Goal: Task Accomplishment & Management: Manage account settings

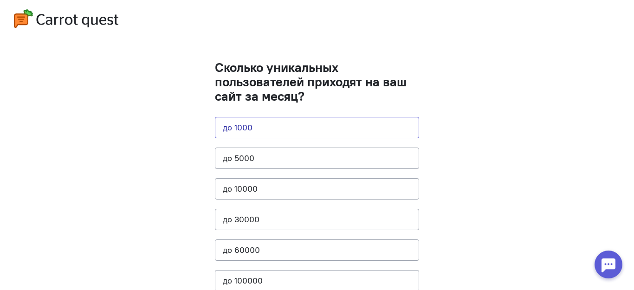
click at [290, 129] on button "до 1000" at bounding box center [317, 127] width 204 height 21
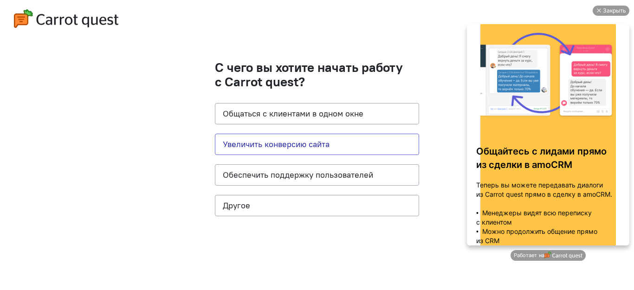
click at [321, 145] on button "Увеличить конверсию сайта" at bounding box center [317, 144] width 204 height 21
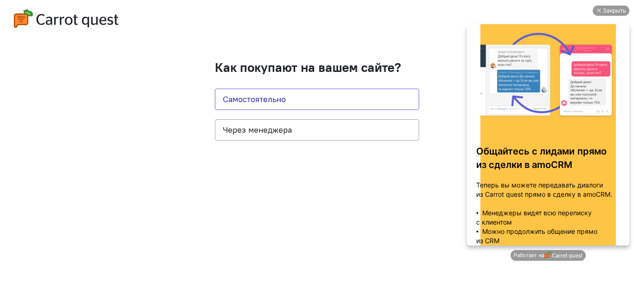
click at [304, 97] on button "Самостоятельно" at bounding box center [317, 99] width 204 height 21
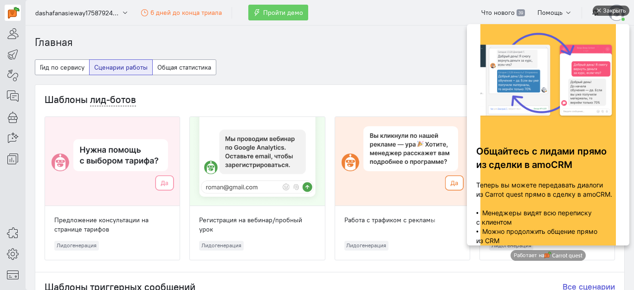
click at [598, 8] on div at bounding box center [598, 10] width 5 height 5
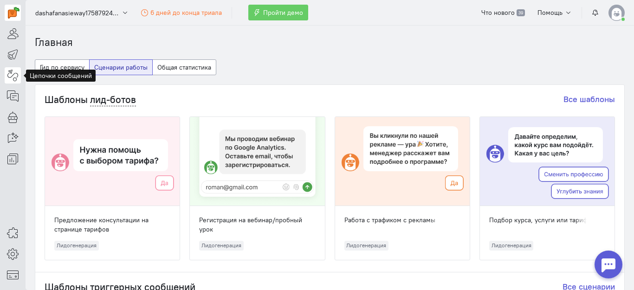
click at [13, 70] on icon at bounding box center [13, 75] width 12 height 11
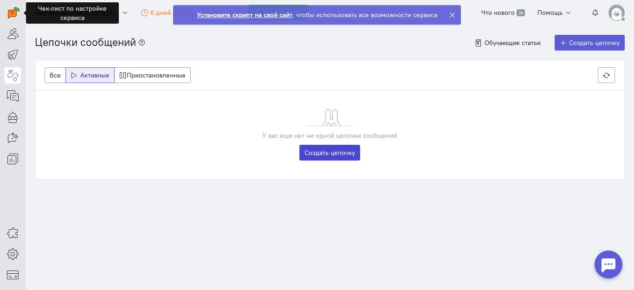
click at [325, 148] on link "Создать цепочку" at bounding box center [329, 153] width 61 height 16
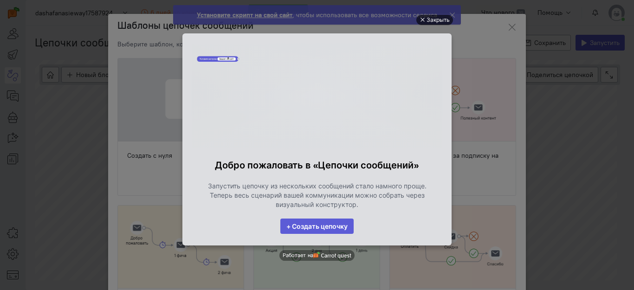
click at [427, 18] on div "Закрыть" at bounding box center [438, 20] width 23 height 10
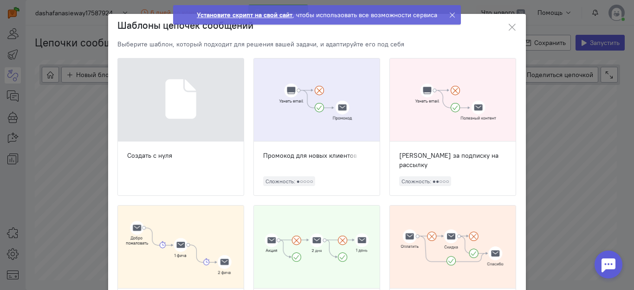
click at [173, 117] on div at bounding box center [181, 99] width 126 height 83
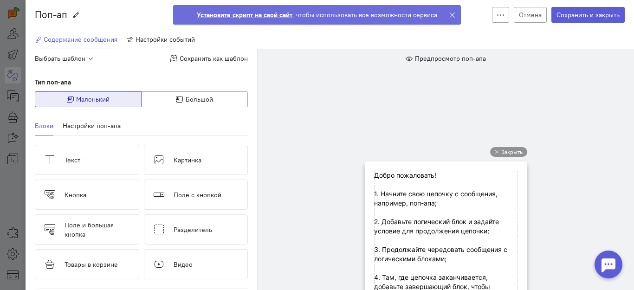
scroll to position [46, 0]
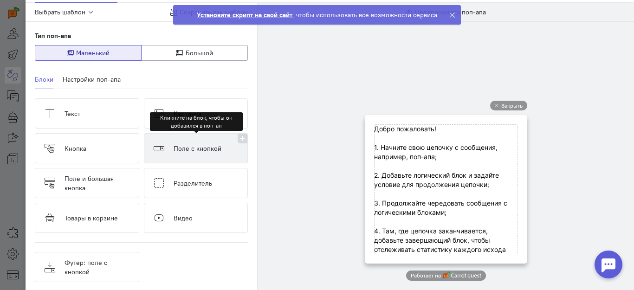
click at [167, 157] on button "Поле с кнопкой" at bounding box center [196, 148] width 104 height 30
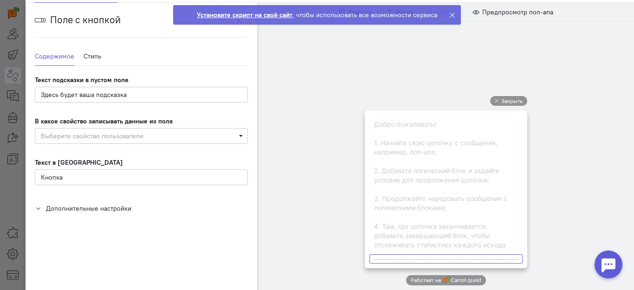
scroll to position [0, 0]
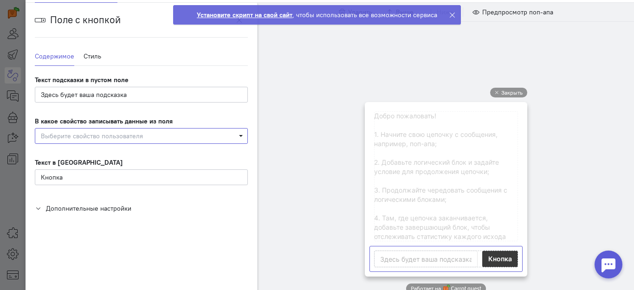
click at [187, 137] on span "Выберите свойство пользователя" at bounding box center [138, 135] width 194 height 9
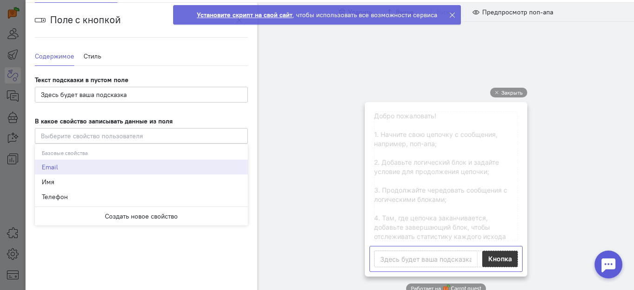
click at [73, 165] on div "Email" at bounding box center [141, 166] width 199 height 9
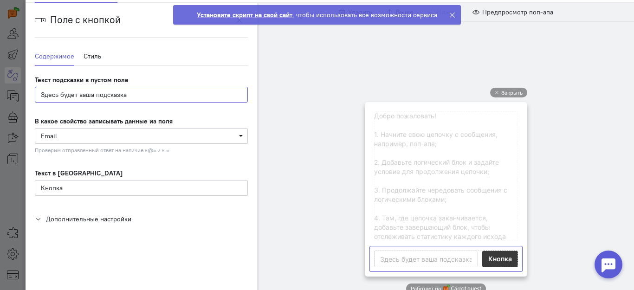
click at [106, 92] on input "Здесь будет ваша подсказка" at bounding box center [141, 95] width 213 height 16
drag, startPoint x: 141, startPoint y: 98, endPoint x: 30, endPoint y: 98, distance: 110.5
click at [30, 98] on cq-popup-block-settings "Поле с кнопкой Содержимое Стиль Текст подсказки в пустом поле Здесь будет ваша …" at bounding box center [142, 118] width 232 height 230
type input "н"
type input "отправьте нам свой e-mail"
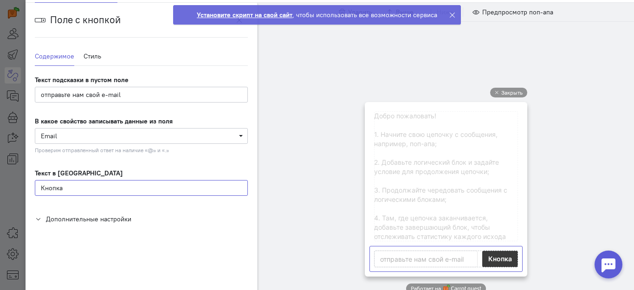
click at [90, 183] on input "Кнопка" at bounding box center [141, 188] width 213 height 16
drag, startPoint x: 84, startPoint y: 185, endPoint x: 43, endPoint y: 186, distance: 40.9
click at [43, 186] on input "Кнопка" at bounding box center [141, 188] width 213 height 16
type input "Отправить"
click at [87, 56] on link "Стиль" at bounding box center [93, 56] width 18 height 19
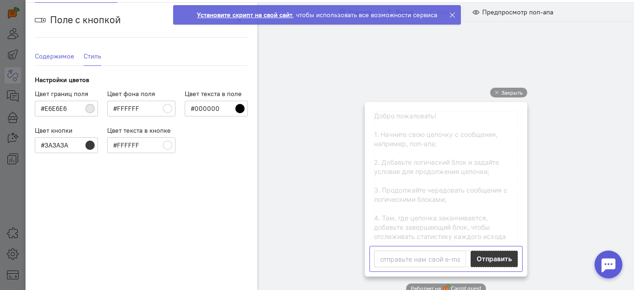
click at [51, 60] on link "Содержимое" at bounding box center [54, 56] width 39 height 19
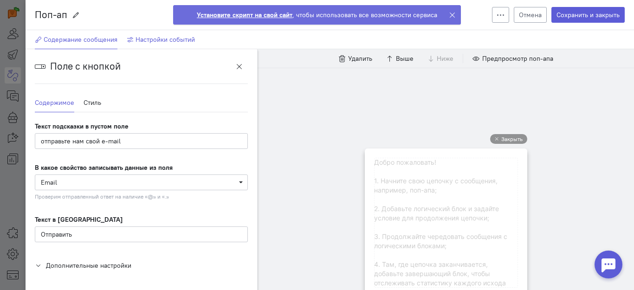
click at [143, 37] on span "Настройки событий" at bounding box center [165, 39] width 59 height 8
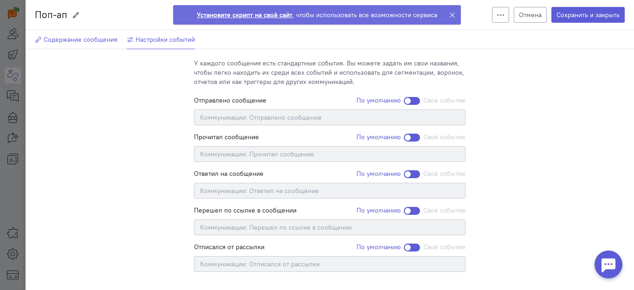
click at [88, 39] on span "Содержание сообщения" at bounding box center [81, 39] width 74 height 8
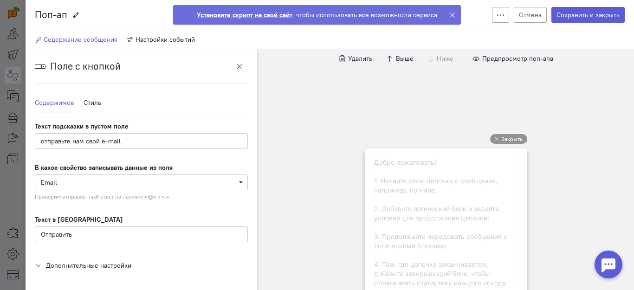
click at [495, 138] on icon at bounding box center [497, 139] width 4 height 4
click at [235, 64] on button "button" at bounding box center [239, 66] width 17 height 16
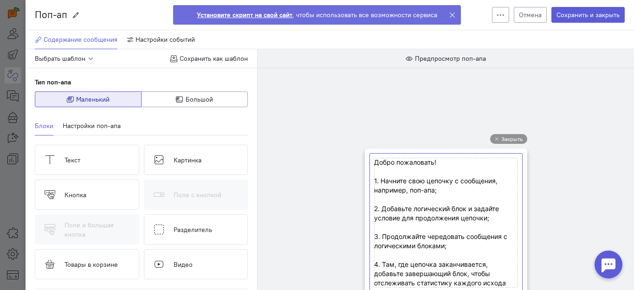
scroll to position [46, 0]
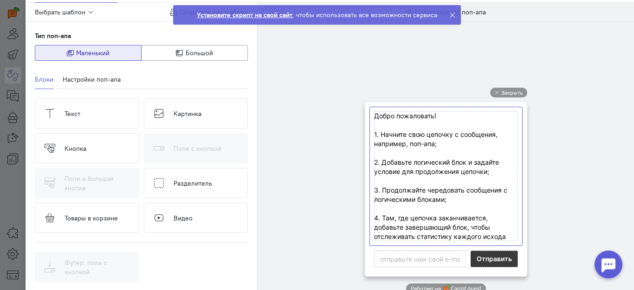
click at [506, 231] on cq-popup-text-block-preview at bounding box center [446, 176] width 144 height 130
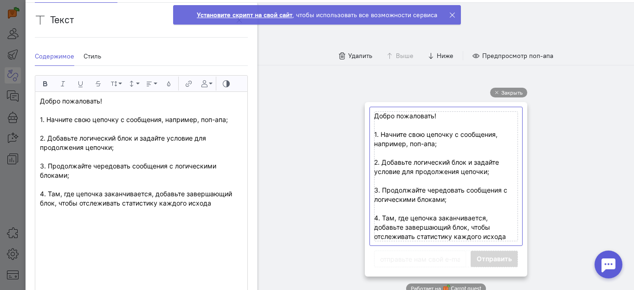
scroll to position [93, 0]
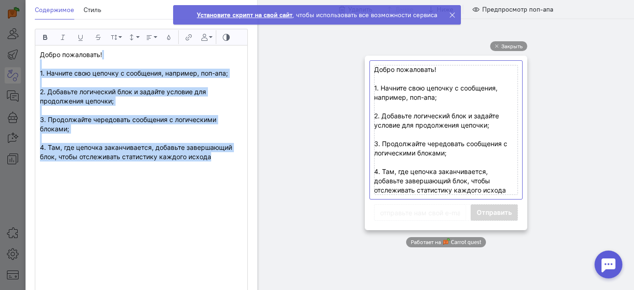
drag, startPoint x: 194, startPoint y: 152, endPoint x: 37, endPoint y: 67, distance: 179.0
click at [37, 67] on div "Добро пожаловать! 1. Начните свою цепочку с сообщения, например, поп-апа; 2. До…" at bounding box center [141, 171] width 212 height 253
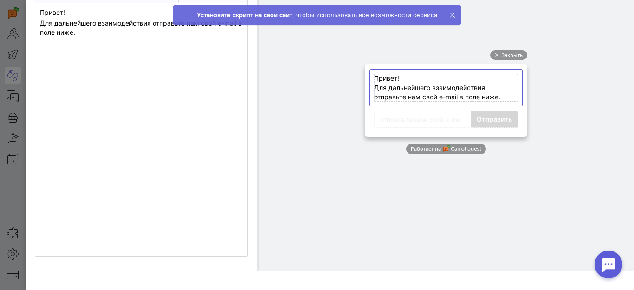
scroll to position [0, 0]
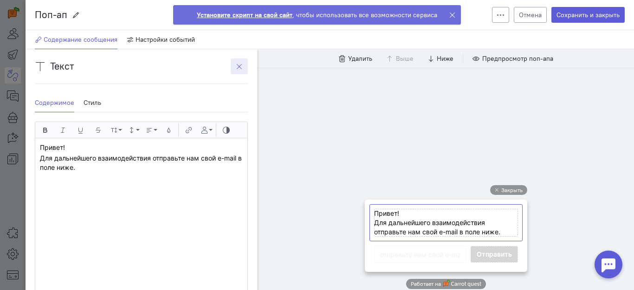
drag, startPoint x: 237, startPoint y: 71, endPoint x: 268, endPoint y: 71, distance: 31.1
click at [237, 70] on button "button" at bounding box center [239, 66] width 17 height 16
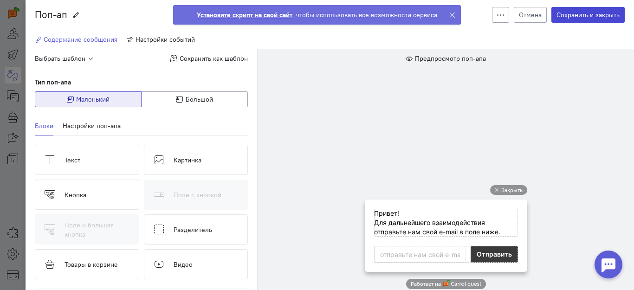
click at [584, 15] on button "Сохранить и закрыть" at bounding box center [587, 15] width 73 height 16
click at [149, 36] on span "Настройки событий" at bounding box center [165, 39] width 59 height 8
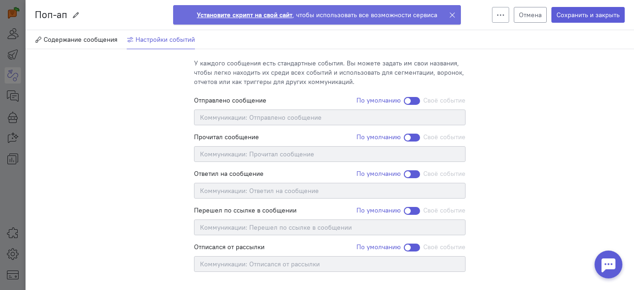
click at [517, 14] on button "Отмена" at bounding box center [530, 15] width 33 height 16
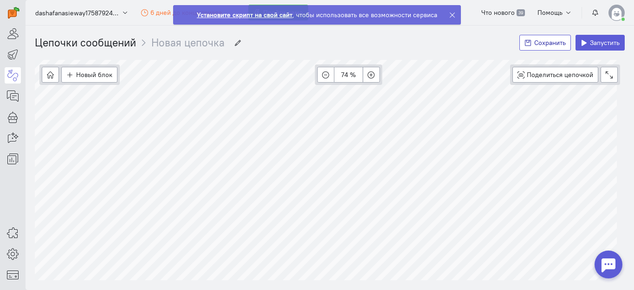
click at [534, 39] on span "Сохранить" at bounding box center [550, 43] width 32 height 8
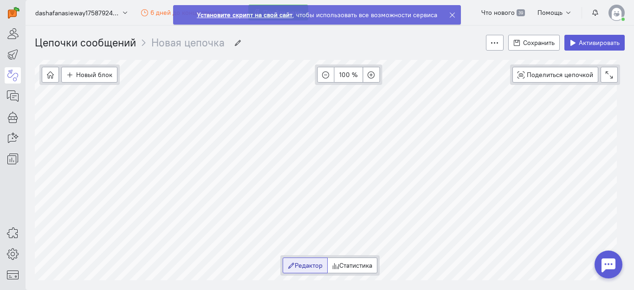
click at [99, 38] on link "Цепочки сообщений" at bounding box center [85, 42] width 101 height 15
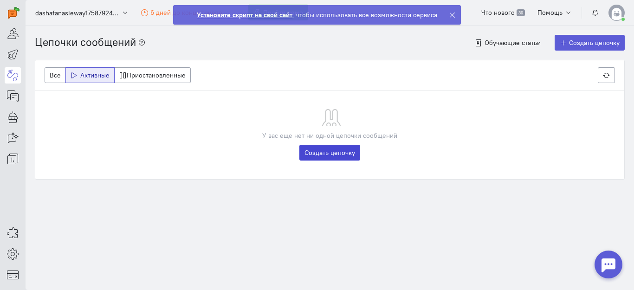
click at [329, 151] on link "Создать цепочку" at bounding box center [329, 153] width 61 height 16
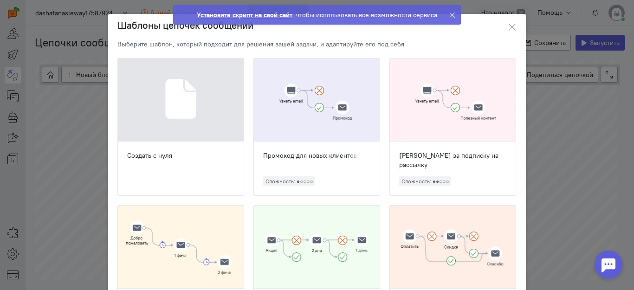
click at [326, 104] on div at bounding box center [317, 99] width 126 height 83
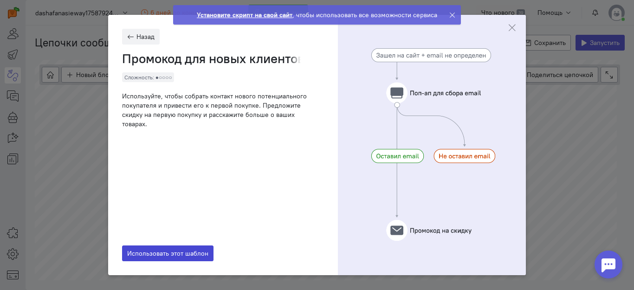
click at [197, 253] on span "Использовать этот шаблон" at bounding box center [167, 253] width 81 height 8
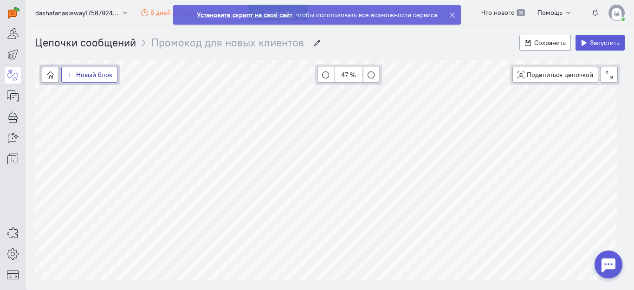
drag, startPoint x: 251, startPoint y: 56, endPoint x: 99, endPoint y: 79, distance: 154.1
click at [99, 79] on button "Новый блок" at bounding box center [89, 75] width 56 height 16
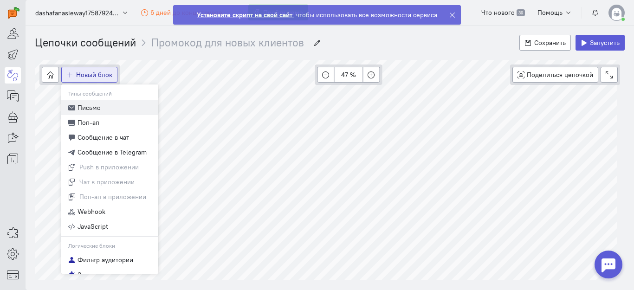
click at [115, 108] on button "Письмо" at bounding box center [109, 107] width 97 height 15
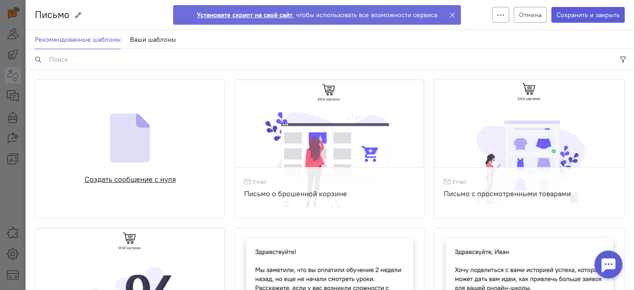
click at [131, 176] on div "Создать сообщение с нуля" at bounding box center [129, 179] width 91 height 11
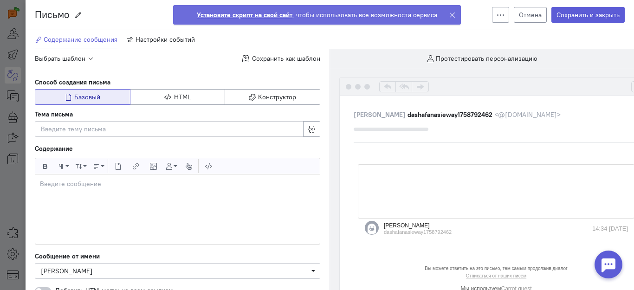
click at [525, 12] on button "Отмена" at bounding box center [530, 15] width 33 height 16
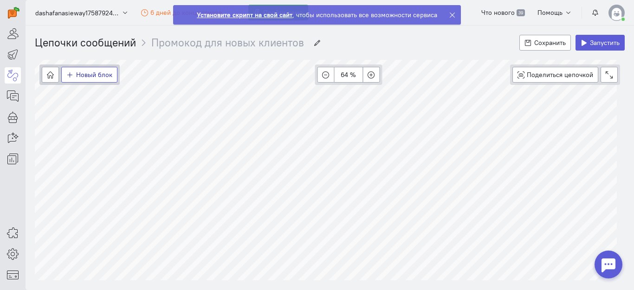
drag, startPoint x: 378, startPoint y: 73, endPoint x: 71, endPoint y: 72, distance: 306.8
click at [71, 72] on icon "button" at bounding box center [69, 74] width 7 height 7
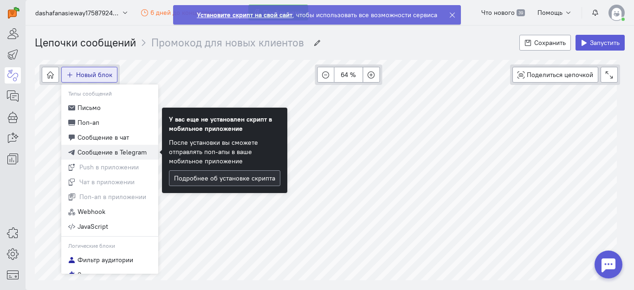
scroll to position [46, 0]
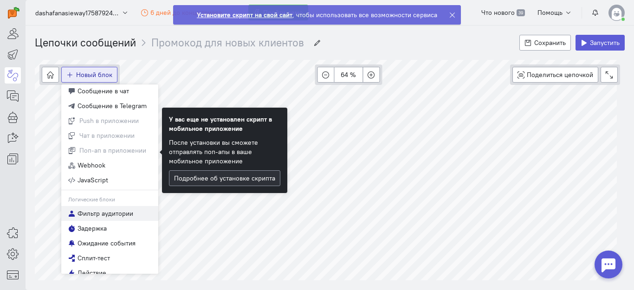
click at [103, 214] on span "Фильтр аудитории" at bounding box center [106, 213] width 56 height 9
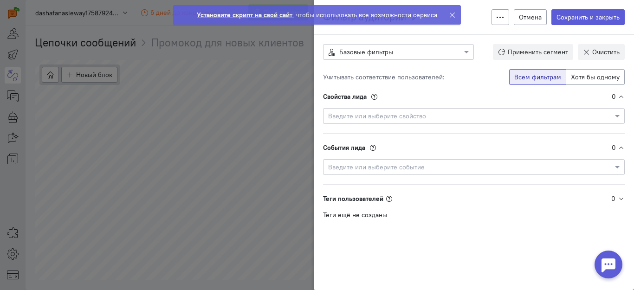
click at [360, 168] on input "text" at bounding box center [464, 166] width 273 height 9
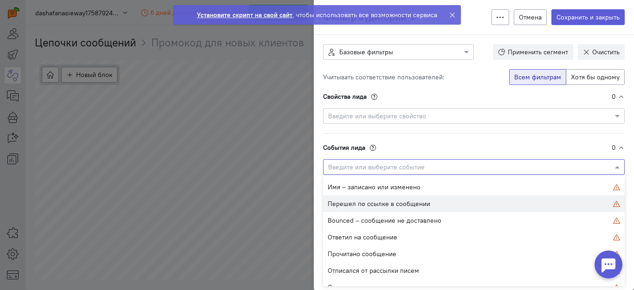
scroll to position [210, 0]
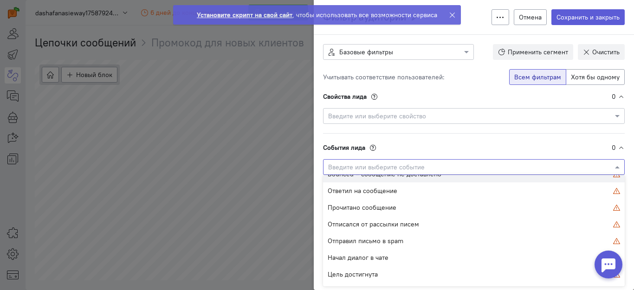
click at [451, 117] on input "text" at bounding box center [464, 115] width 273 height 9
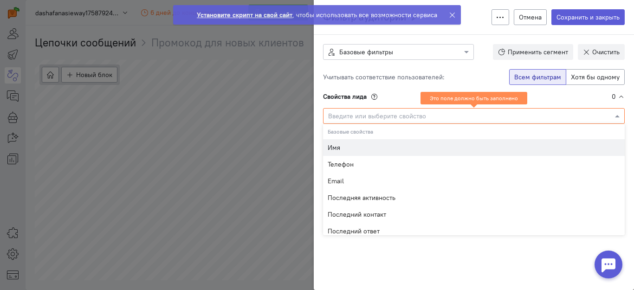
click at [394, 97] on div "Учитывать соответствие пользователей: Всем фильтрам Хотя бы одному Свойства лид…" at bounding box center [474, 149] width 320 height 178
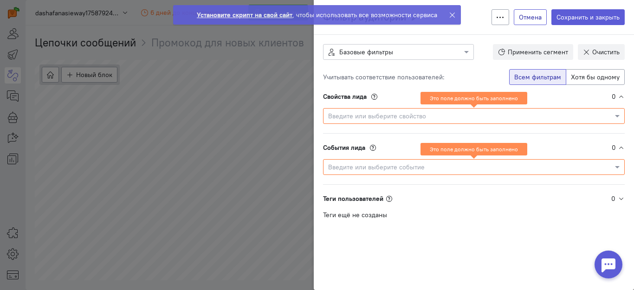
click at [526, 17] on button "Отмена" at bounding box center [530, 17] width 33 height 16
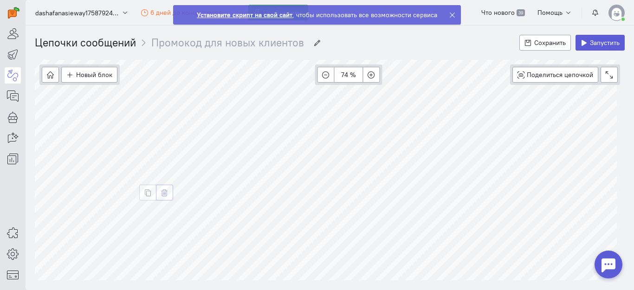
click at [163, 188] on button "button" at bounding box center [164, 193] width 17 height 16
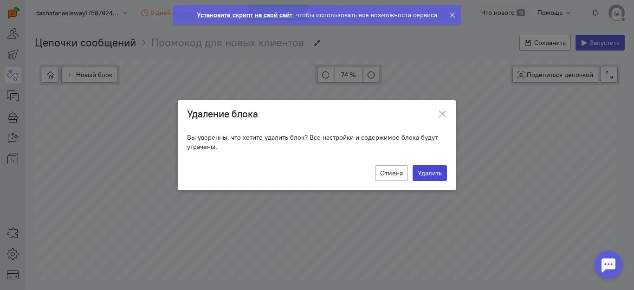
click at [428, 173] on button "Удалить" at bounding box center [430, 173] width 34 height 16
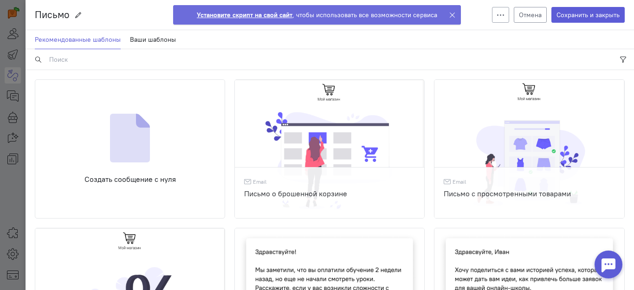
click at [528, 10] on button "Отмена" at bounding box center [530, 15] width 33 height 16
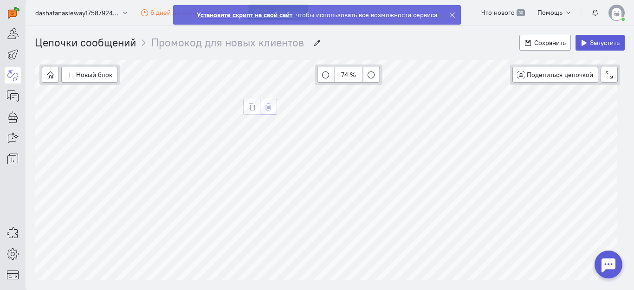
click at [265, 110] on icon "button" at bounding box center [268, 106] width 7 height 7
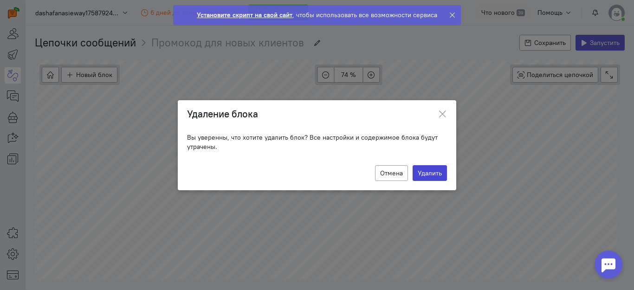
click at [437, 168] on button "Удалить" at bounding box center [430, 173] width 34 height 16
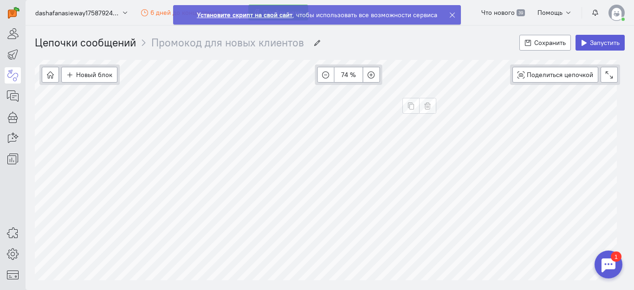
scroll to position [0, 0]
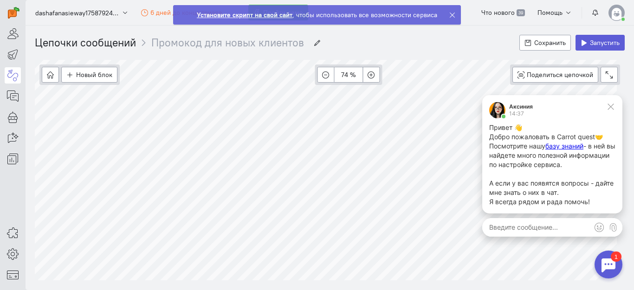
click at [608, 261] on div at bounding box center [609, 265] width 28 height 28
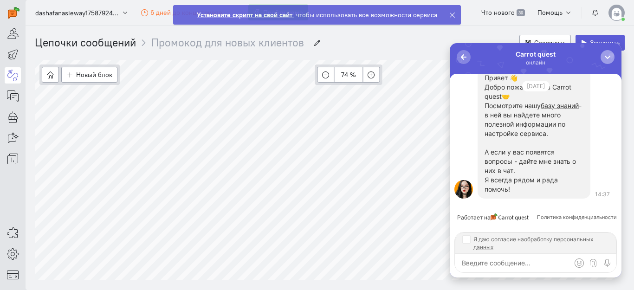
click at [601, 56] on button "button" at bounding box center [608, 57] width 14 height 14
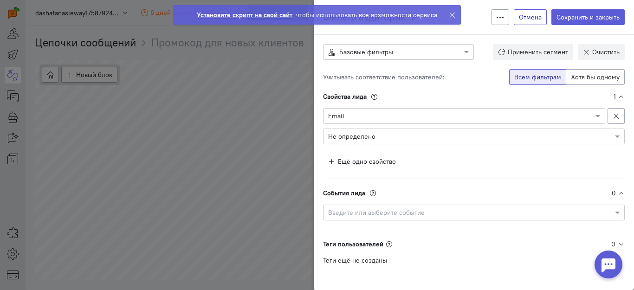
click at [522, 19] on button "Отмена" at bounding box center [530, 17] width 33 height 16
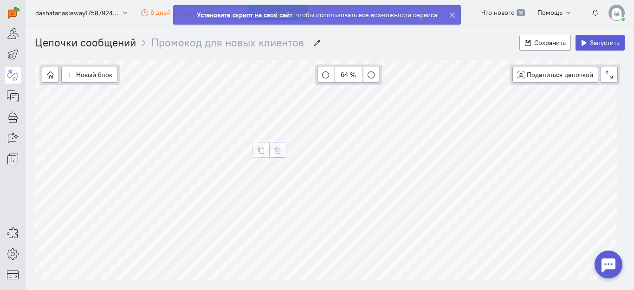
click at [275, 145] on button "button" at bounding box center [277, 150] width 17 height 16
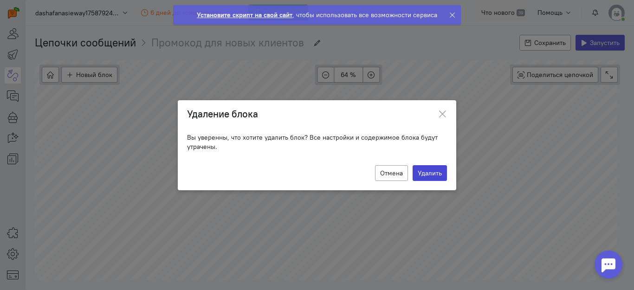
click at [434, 172] on button "Удалить" at bounding box center [430, 173] width 34 height 16
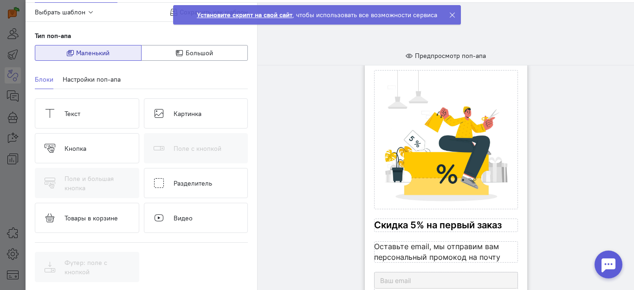
scroll to position [93, 0]
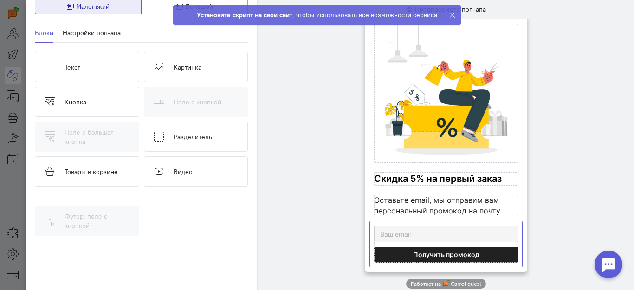
click at [403, 231] on cq-popup-input-with-big-button-block-preview at bounding box center [446, 244] width 144 height 37
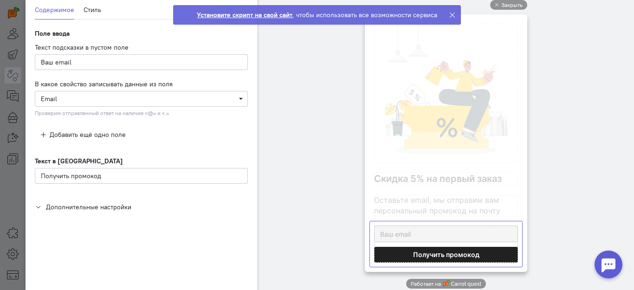
scroll to position [46, 0]
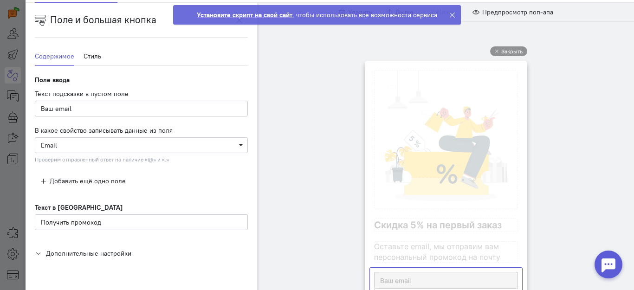
click at [452, 12] on icon at bounding box center [452, 15] width 7 height 7
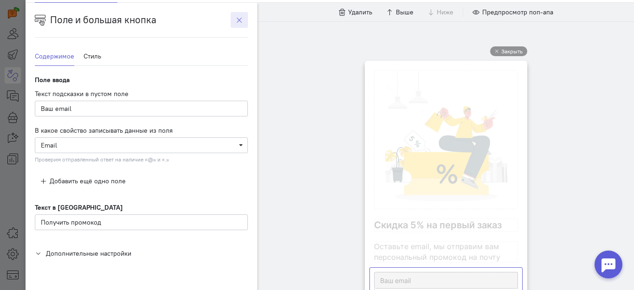
click at [240, 19] on icon "button" at bounding box center [239, 20] width 7 height 7
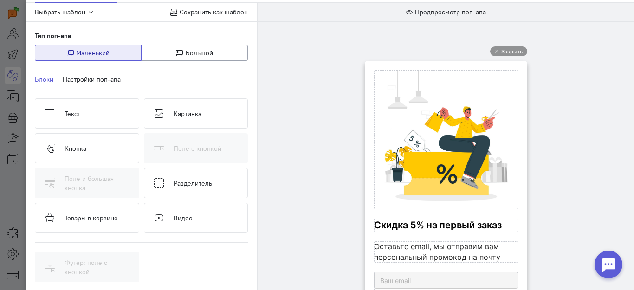
scroll to position [0, 0]
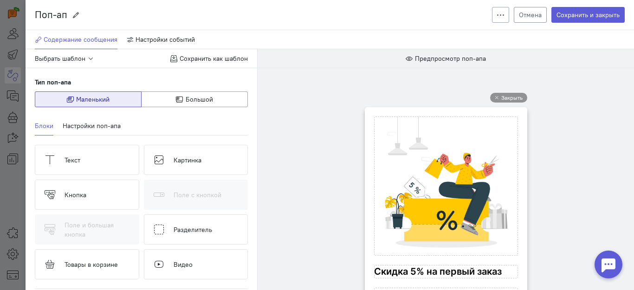
click at [516, 18] on button "Отмена" at bounding box center [530, 15] width 33 height 16
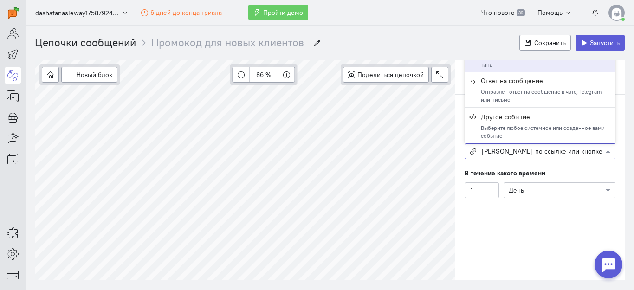
click at [522, 155] on span "[PERSON_NAME] по ссылке или кнопке" at bounding box center [541, 151] width 121 height 9
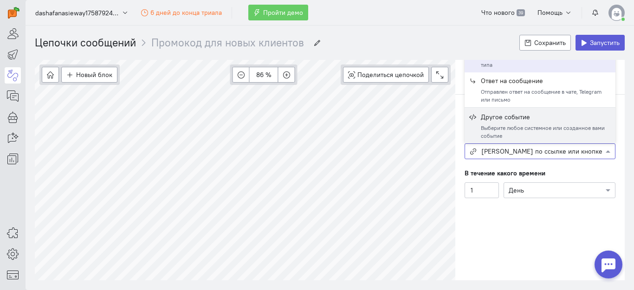
scroll to position [37, 0]
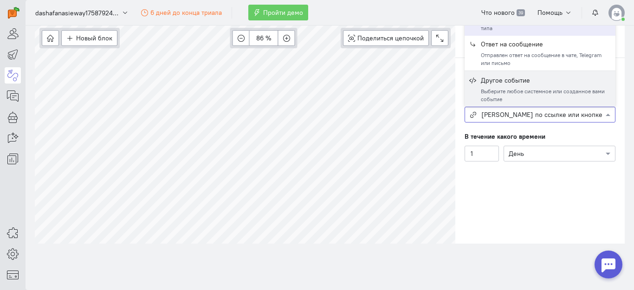
click at [533, 226] on cq-trigger-chain-step-editor-wrap "Ожидание события Ожидание события Создать копию Удалить Продолжение цепочки зав…" at bounding box center [539, 133] width 169 height 220
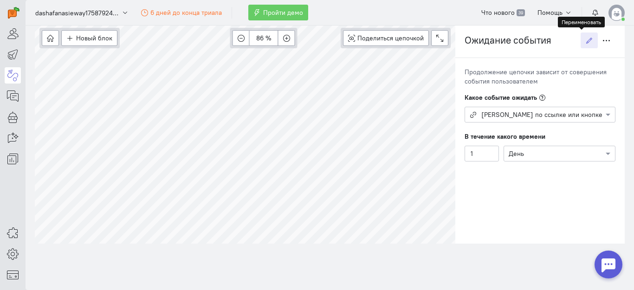
click at [586, 38] on icon "button" at bounding box center [589, 40] width 7 height 7
click at [603, 113] on span at bounding box center [609, 114] width 12 height 9
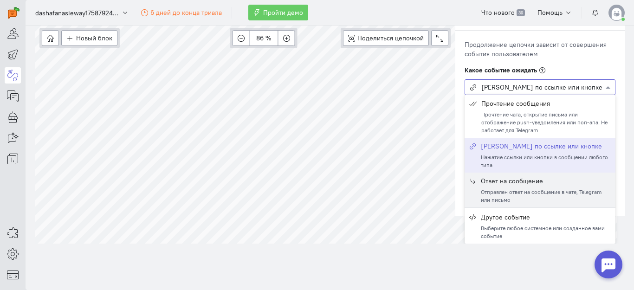
scroll to position [0, 0]
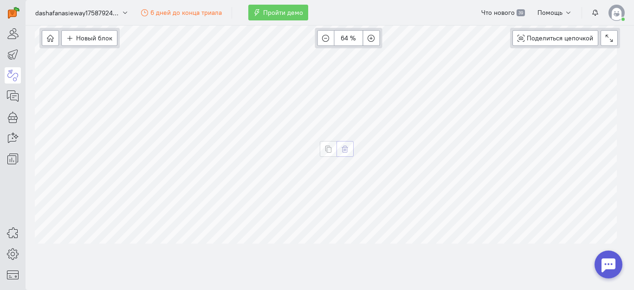
click at [343, 149] on icon "button" at bounding box center [345, 149] width 7 height 7
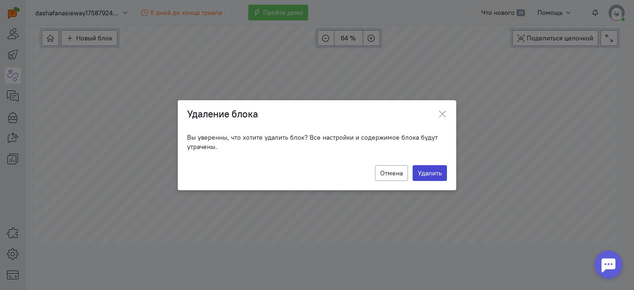
click at [441, 173] on button "Удалить" at bounding box center [430, 173] width 34 height 16
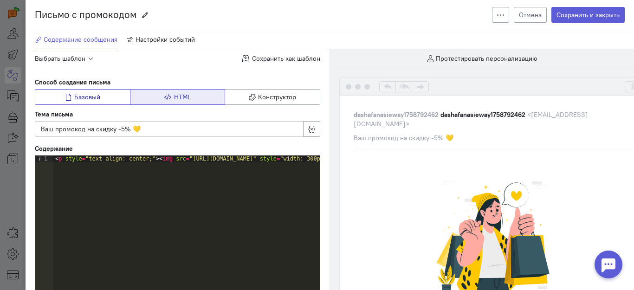
click at [104, 97] on button "Базовый" at bounding box center [83, 97] width 96 height 16
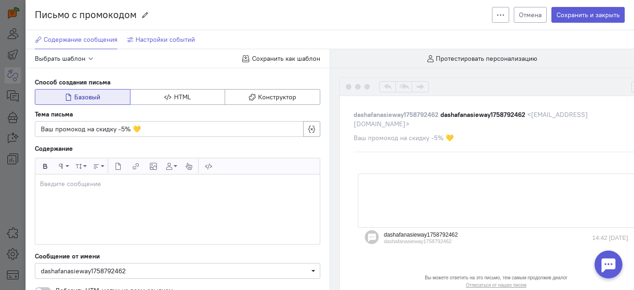
click at [171, 33] on link "Настройки событий" at bounding box center [161, 39] width 68 height 19
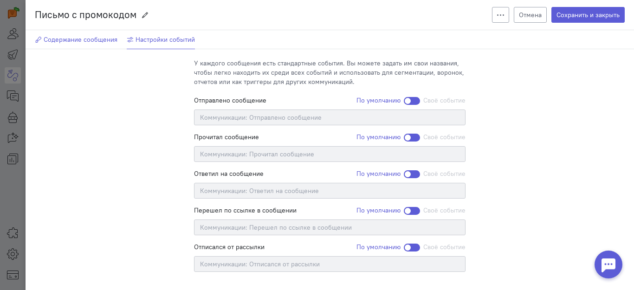
click at [75, 36] on span "Содержание сообщения" at bounding box center [81, 39] width 74 height 8
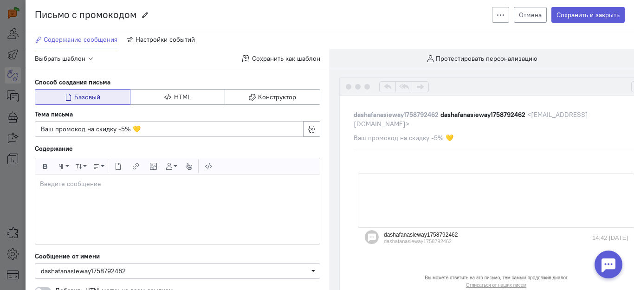
click at [524, 13] on button "Отмена" at bounding box center [530, 15] width 33 height 16
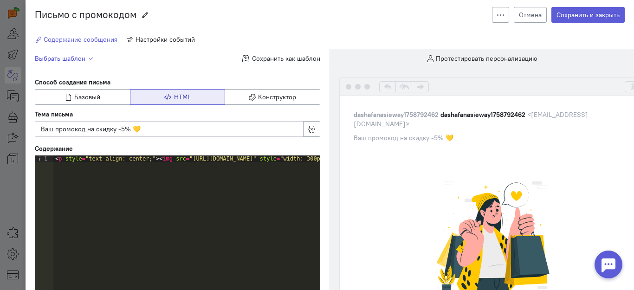
click at [89, 55] on icon "button" at bounding box center [90, 58] width 7 height 7
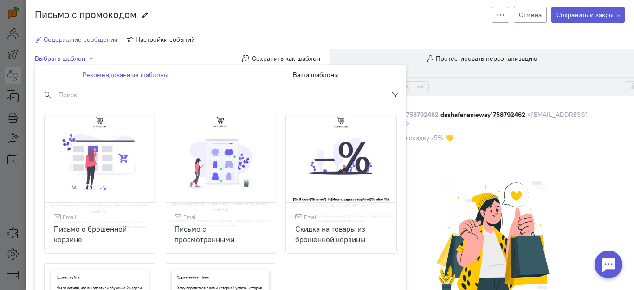
click at [89, 55] on icon "button" at bounding box center [90, 58] width 7 height 7
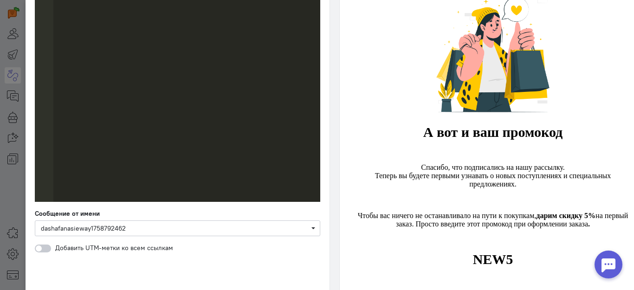
scroll to position [278, 0]
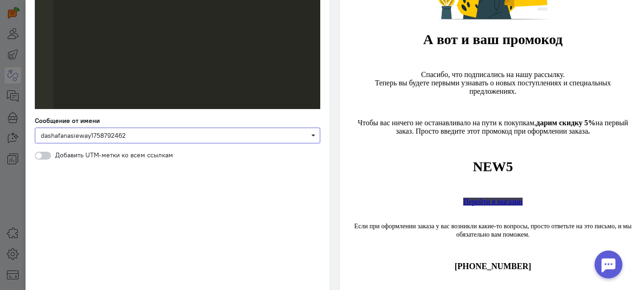
click at [307, 136] on span "dashafanasieway1758792462" at bounding box center [177, 135] width 273 height 9
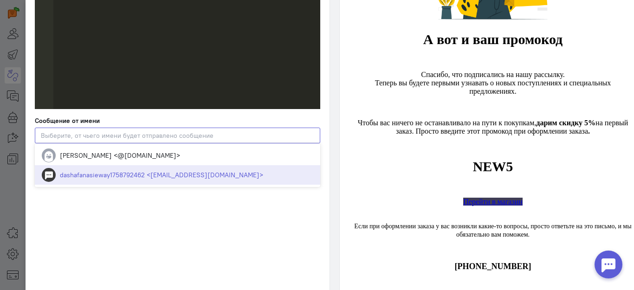
click at [307, 136] on input "Select box" at bounding box center [177, 136] width 285 height 16
click at [293, 263] on div "Выбрать шаблон Сохранить как шаблон Способ создания письма Базовый HTML Констру…" at bounding box center [178, 55] width 304 height 568
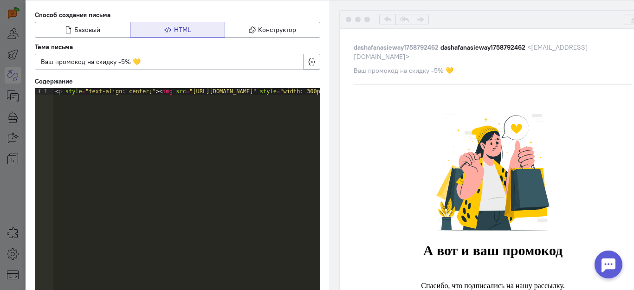
scroll to position [0, 0]
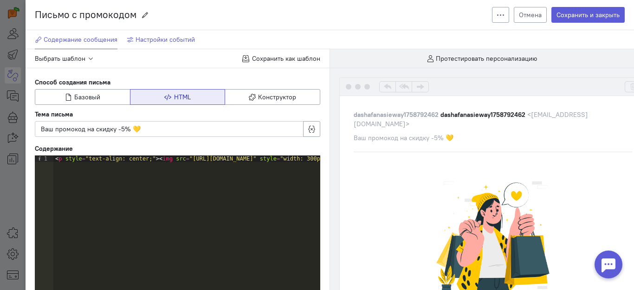
click at [183, 37] on span "Настройки событий" at bounding box center [165, 39] width 59 height 8
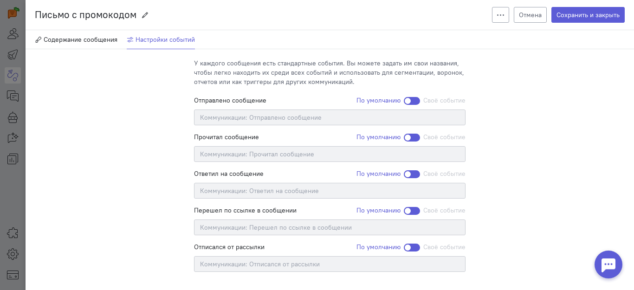
click at [308, 191] on input at bounding box center [329, 191] width 271 height 16
click at [406, 99] on div at bounding box center [412, 101] width 16 height 8
click at [0, 0] on input "По умолчанию Своё событие" at bounding box center [0, 0] width 0 height 0
type input "Коммуникации: Отправлено сообщение"
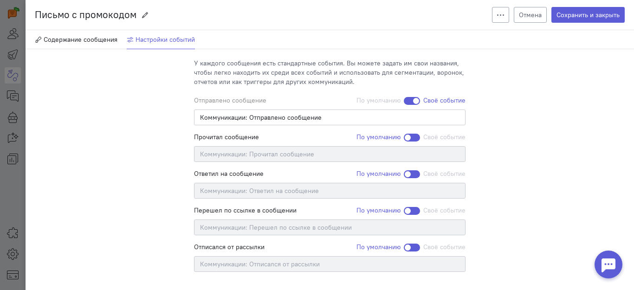
click at [411, 101] on div at bounding box center [412, 101] width 16 height 8
click at [0, 0] on input "По умолчанию Своё событие" at bounding box center [0, 0] width 0 height 0
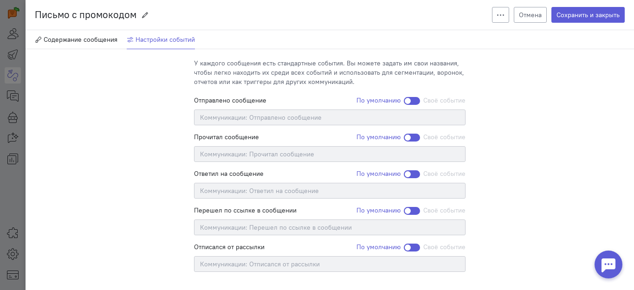
click at [404, 173] on div at bounding box center [412, 174] width 16 height 8
click at [0, 0] on input "По умолчанию Своё событие" at bounding box center [0, 0] width 0 height 0
type input "Коммуникации: Ответил на сообщение"
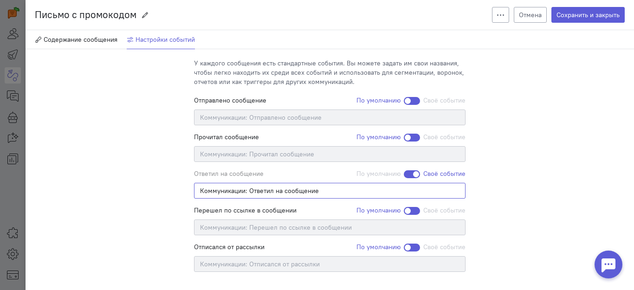
click at [341, 190] on input "Коммуникации: Ответил на сообщение" at bounding box center [329, 191] width 271 height 16
drag, startPoint x: 330, startPoint y: 191, endPoint x: 329, endPoint y: 186, distance: 5.4
click at [329, 186] on input "Коммуникации: Ответил на сообщение" at bounding box center [329, 190] width 271 height 16
click at [589, 13] on button "Сохранить и закрыть" at bounding box center [587, 14] width 73 height 16
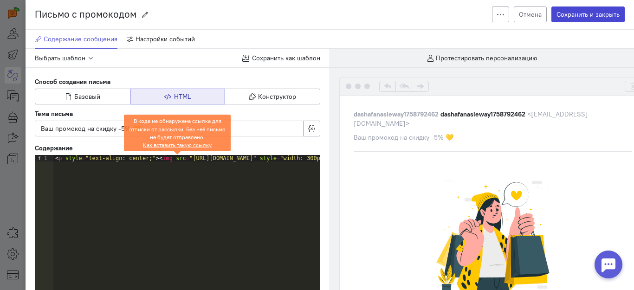
click at [571, 13] on button "Сохранить и закрыть" at bounding box center [587, 14] width 73 height 16
click at [202, 144] on link "Как вставить такую ссылку" at bounding box center [177, 145] width 69 height 7
click at [102, 103] on button "Базовый" at bounding box center [83, 97] width 96 height 16
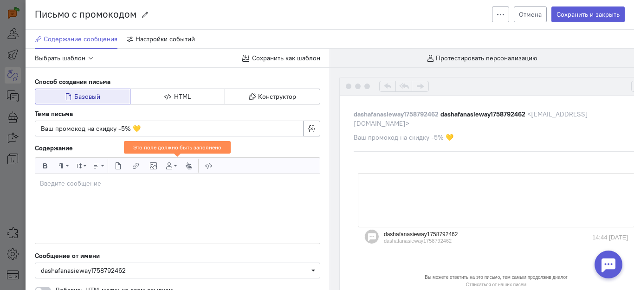
scroll to position [0, 0]
click at [173, 165] on button "Вставить свойство пользователя" at bounding box center [171, 166] width 16 height 16
click at [180, 192] on link "Email" at bounding box center [189, 195] width 50 height 14
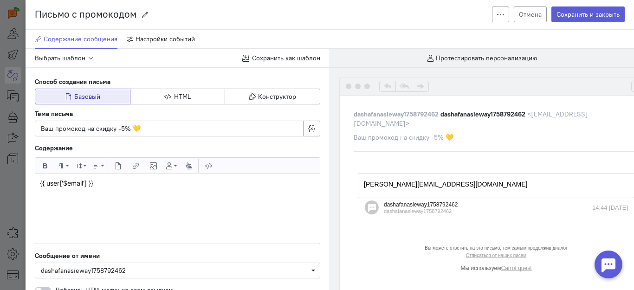
click at [514, 13] on button "Отмена" at bounding box center [530, 14] width 33 height 16
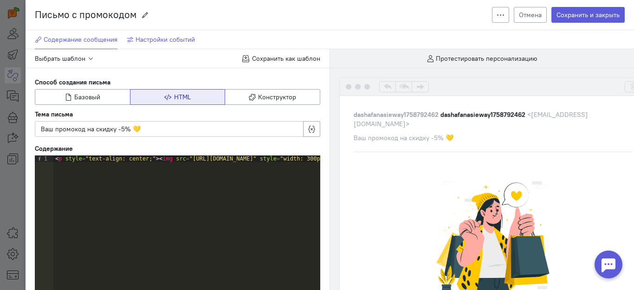
click at [177, 36] on span "Настройки событий" at bounding box center [165, 39] width 59 height 8
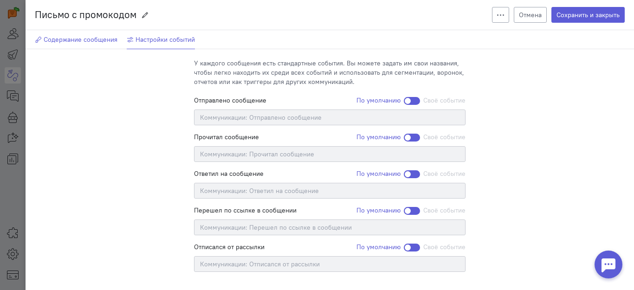
click at [89, 42] on span "Содержание сообщения" at bounding box center [81, 39] width 74 height 8
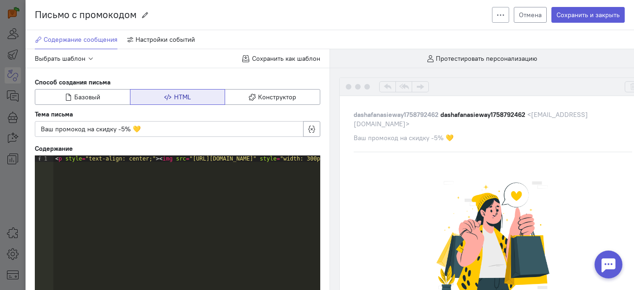
click at [523, 12] on button "Отмена" at bounding box center [530, 15] width 33 height 16
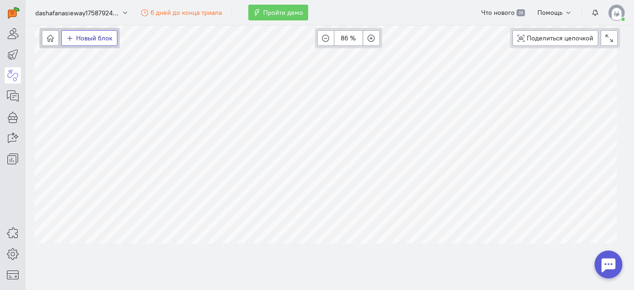
click at [85, 32] on button "Новый блок" at bounding box center [89, 38] width 56 height 16
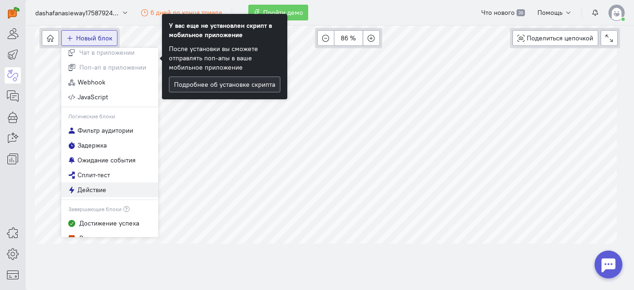
scroll to position [103, 0]
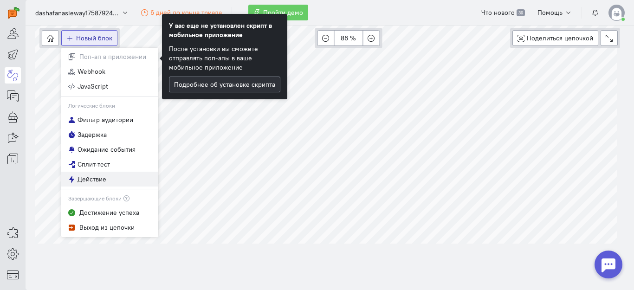
click at [94, 182] on span "Действие" at bounding box center [92, 179] width 29 height 9
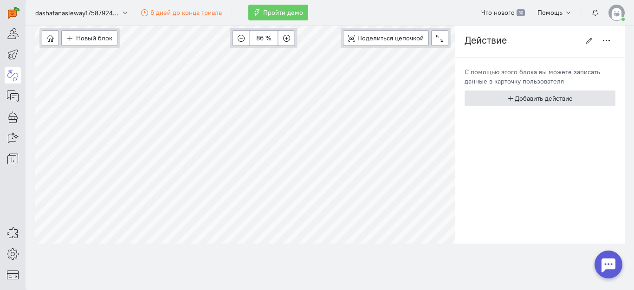
click at [569, 95] on button "Добавить действие" at bounding box center [540, 98] width 151 height 16
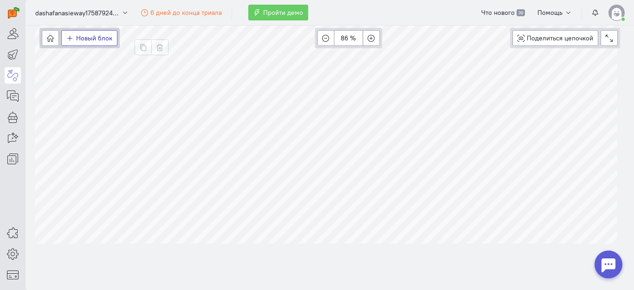
click at [100, 40] on span "Новый блок" at bounding box center [94, 38] width 36 height 8
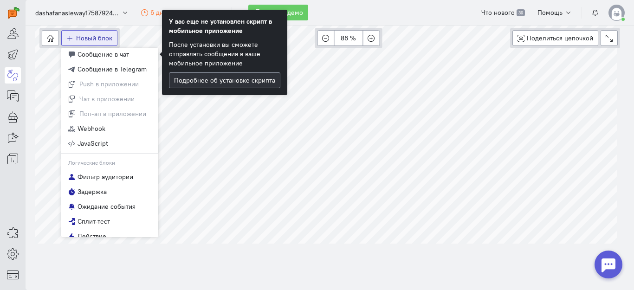
scroll to position [93, 0]
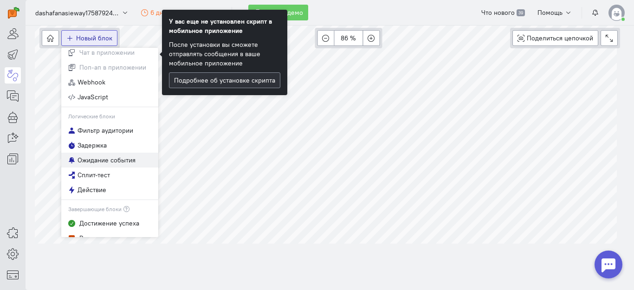
click at [118, 164] on span "Ожидание события" at bounding box center [107, 159] width 58 height 9
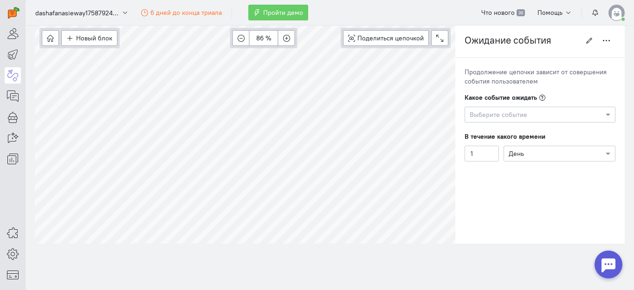
click at [553, 111] on div at bounding box center [540, 114] width 150 height 9
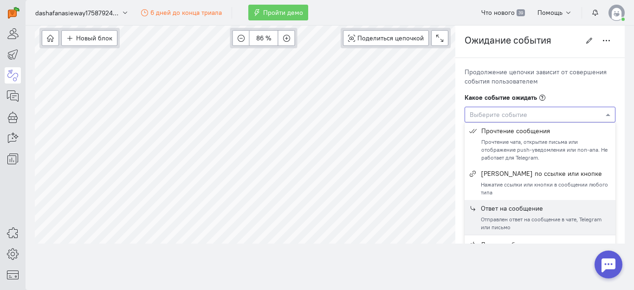
scroll to position [27, 0]
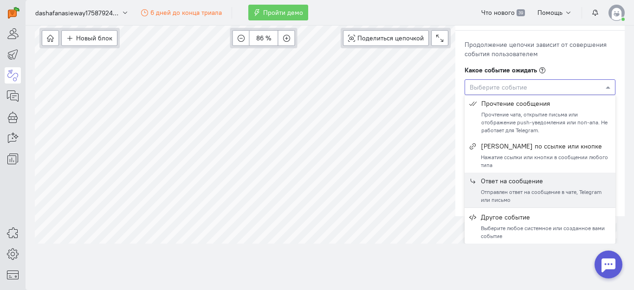
click at [542, 197] on div "Отправлен ответ на сообщение в чате, Telegram или письмо" at bounding box center [546, 196] width 130 height 16
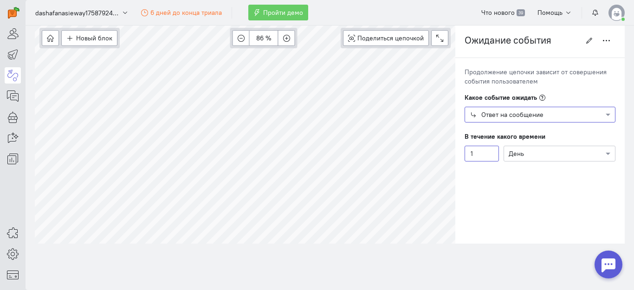
click at [483, 159] on input "1" at bounding box center [482, 154] width 34 height 16
type input "2"
click at [588, 186] on cq-trigger-chain-step-editor-wrap "Ожидание события Ожидание события Создать копию Удалить Продолжение цепочки зав…" at bounding box center [539, 133] width 169 height 220
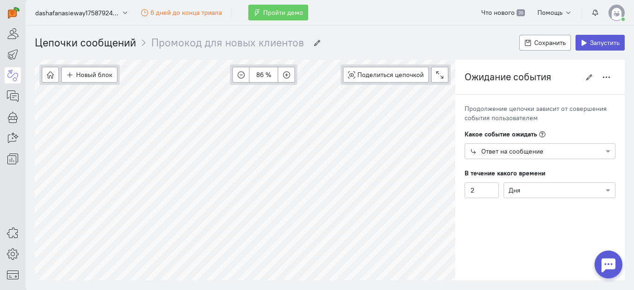
scroll to position [37, 0]
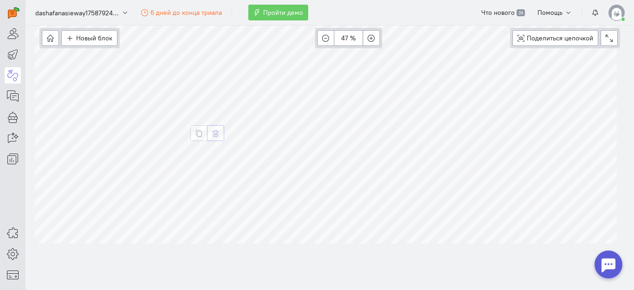
click at [214, 132] on icon "button" at bounding box center [215, 133] width 7 height 7
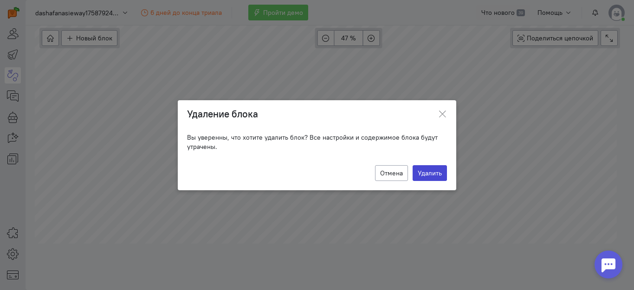
click at [431, 176] on button "Удалить" at bounding box center [430, 173] width 34 height 16
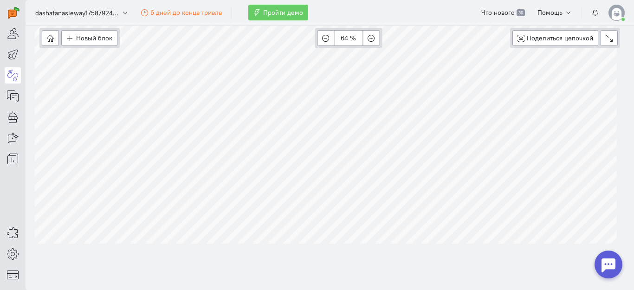
scroll to position [0, 0]
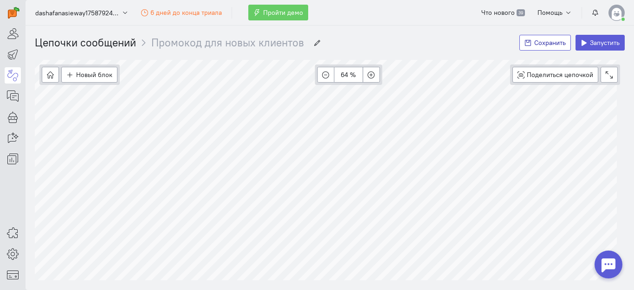
click at [550, 48] on button "Сохранить" at bounding box center [545, 43] width 52 height 16
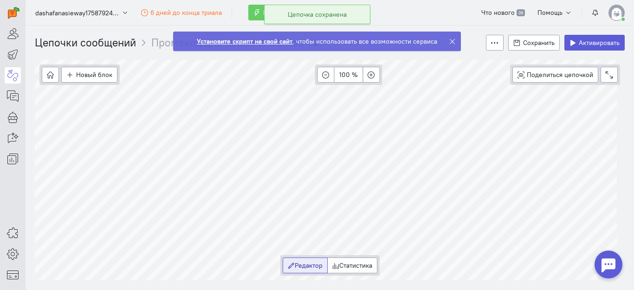
click at [452, 43] on div "dashafanasieway1758792462 6 дней до конца триала Пройти демо Что нового 39 Помо…" at bounding box center [330, 145] width 608 height 290
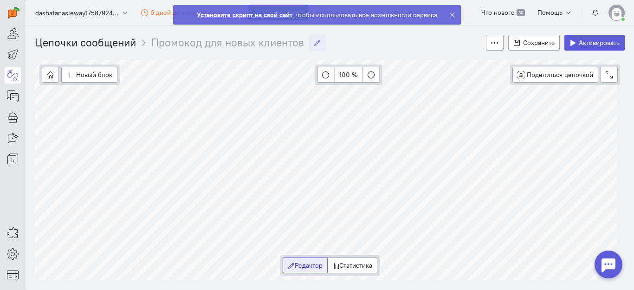
click at [316, 41] on icon "button" at bounding box center [317, 42] width 7 height 7
type input "П"
type input "тест цепочки"
click at [526, 49] on button "Сохранить" at bounding box center [534, 43] width 52 height 16
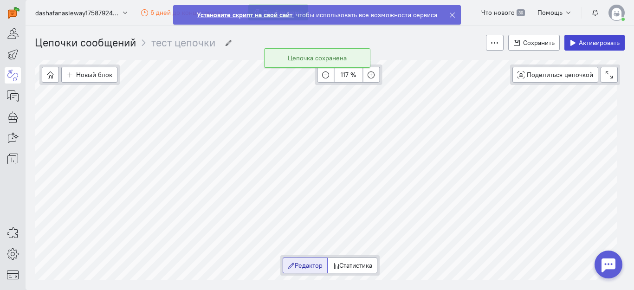
click at [583, 43] on span "Активировать" at bounding box center [599, 43] width 41 height 8
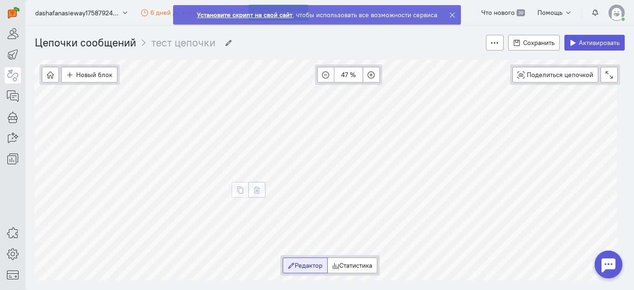
click at [252, 185] on button "button" at bounding box center [256, 190] width 17 height 16
click at [79, 168] on icon "button" at bounding box center [79, 167] width 7 height 7
click at [579, 39] on span "Активировать" at bounding box center [599, 43] width 41 height 8
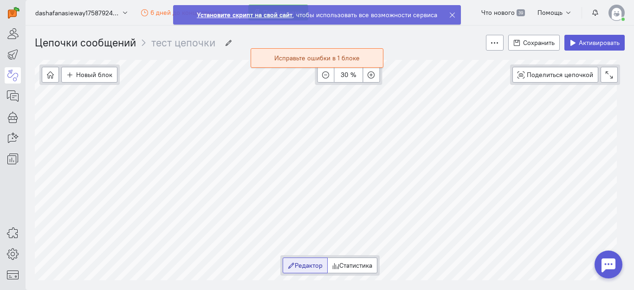
drag, startPoint x: 577, startPoint y: 78, endPoint x: 337, endPoint y: 60, distance: 240.7
click at [337, 60] on div "Исправьте ошибки в 1 блоке" at bounding box center [316, 57] width 85 height 9
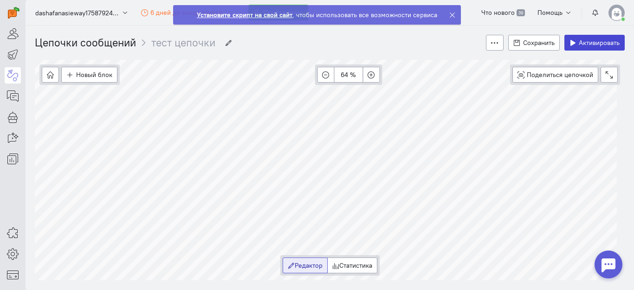
drag, startPoint x: 486, startPoint y: 283, endPoint x: 597, endPoint y: 43, distance: 263.7
click at [597, 43] on span "Активировать" at bounding box center [599, 43] width 41 height 8
click at [82, 72] on span "Новый блок" at bounding box center [94, 75] width 36 height 8
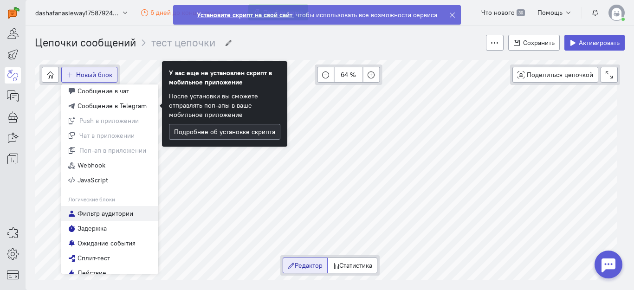
scroll to position [93, 0]
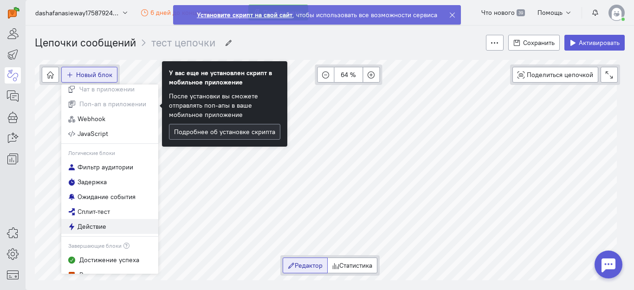
click at [107, 226] on button "Действие" at bounding box center [109, 226] width 97 height 15
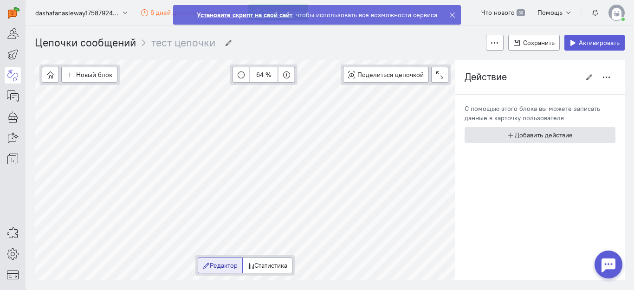
click at [544, 134] on button "Добавить действие" at bounding box center [540, 135] width 151 height 16
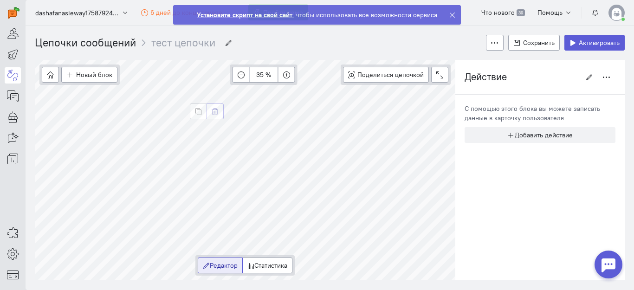
click at [212, 112] on icon "button" at bounding box center [215, 111] width 7 height 7
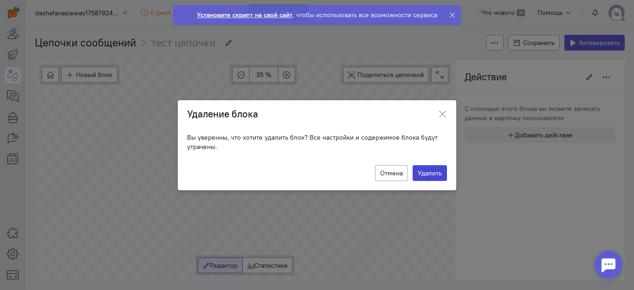
click at [441, 175] on button "Удалить" at bounding box center [430, 173] width 34 height 16
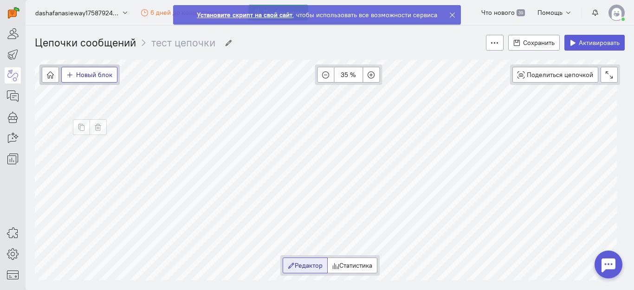
click at [99, 71] on span "Новый блок" at bounding box center [94, 75] width 36 height 8
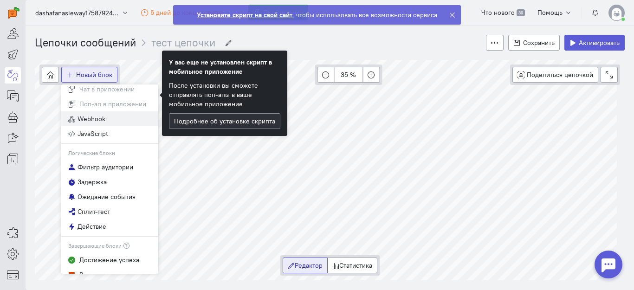
scroll to position [103, 0]
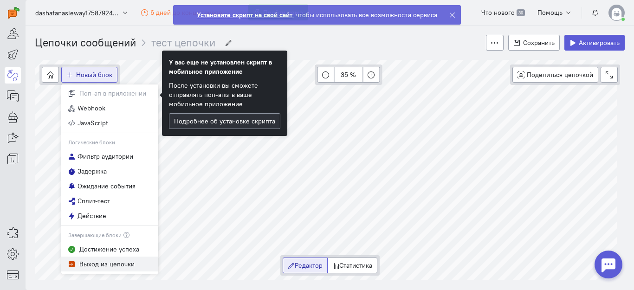
click at [135, 260] on button "Выход из цепочки" at bounding box center [109, 264] width 97 height 15
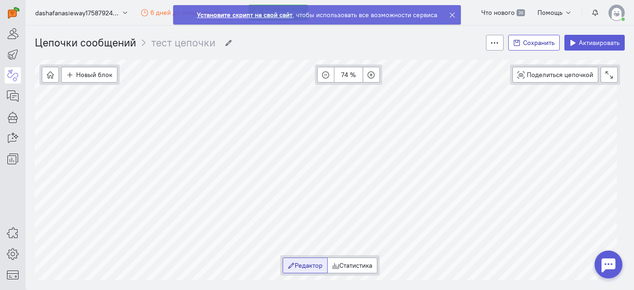
click at [539, 44] on span "Сохранить" at bounding box center [539, 43] width 32 height 8
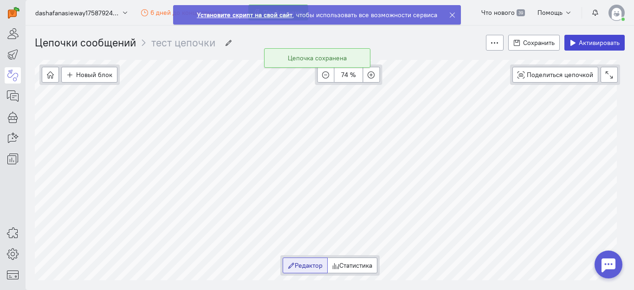
click at [579, 45] on span "Активировать" at bounding box center [599, 43] width 41 height 8
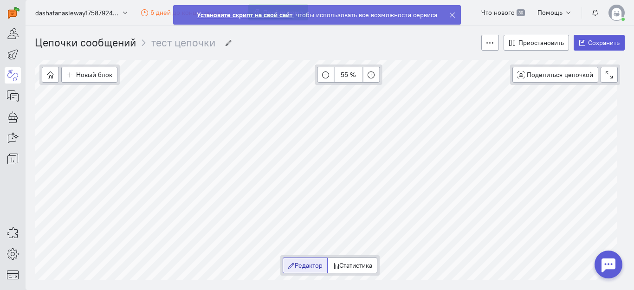
click at [454, 12] on icon at bounding box center [452, 15] width 7 height 7
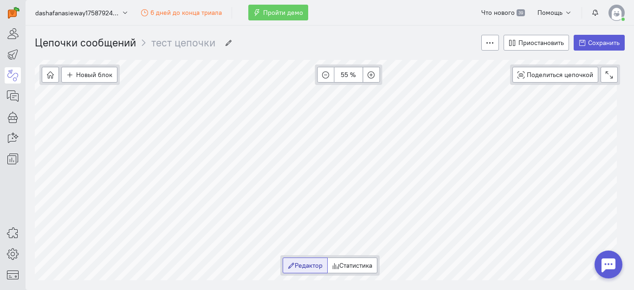
scroll to position [37, 0]
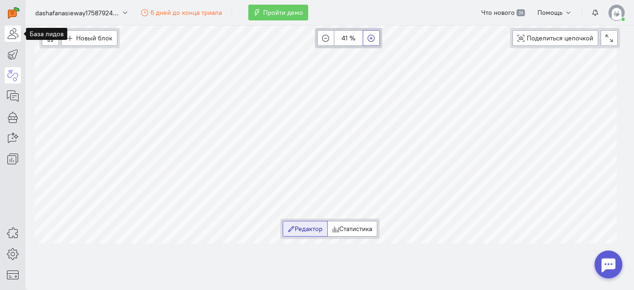
drag, startPoint x: 13, startPoint y: 35, endPoint x: 362, endPoint y: 39, distance: 348.1
click at [13, 35] on icon at bounding box center [13, 33] width 12 height 11
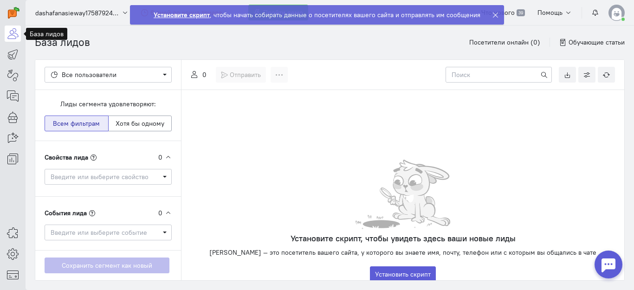
click at [124, 11] on ngb-toast "Установите скрипт , чтобы начать собирать данные о посетителях вашего сайта и о…" at bounding box center [317, 22] width 389 height 34
click at [496, 14] on icon at bounding box center [495, 15] width 7 height 7
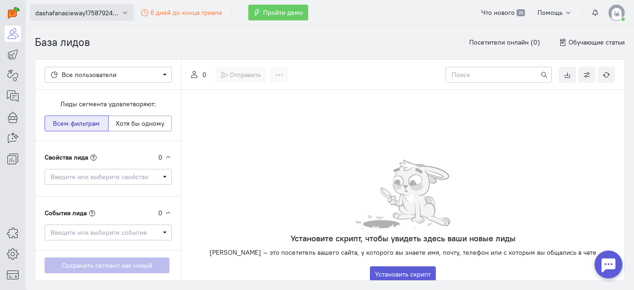
click at [73, 13] on span "dashafanasieway1758792462" at bounding box center [77, 12] width 84 height 9
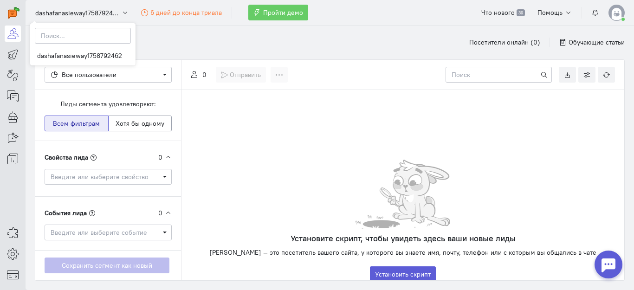
click at [619, 15] on img at bounding box center [616, 13] width 16 height 16
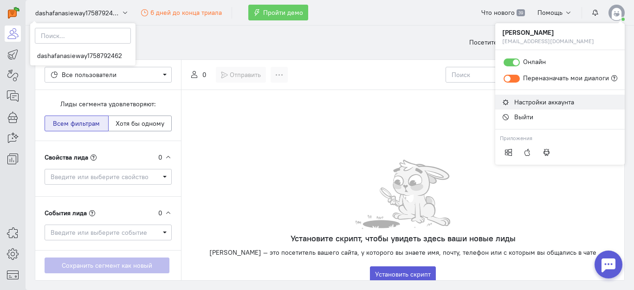
click at [572, 98] on span "Настройки аккаунта" at bounding box center [544, 102] width 60 height 8
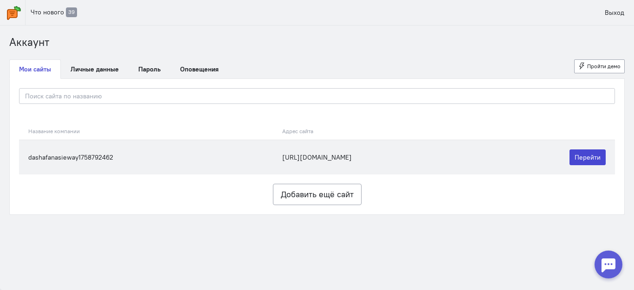
click at [582, 160] on link "Перейти" at bounding box center [587, 157] width 36 height 16
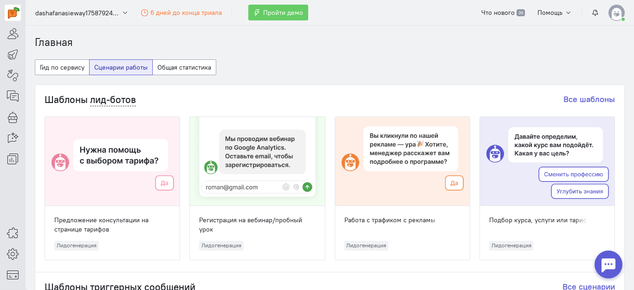
click at [621, 9] on img at bounding box center [616, 13] width 16 height 16
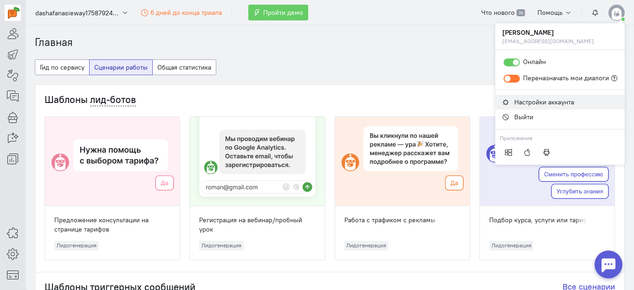
click at [563, 104] on span "Настройки аккаунта" at bounding box center [544, 102] width 60 height 8
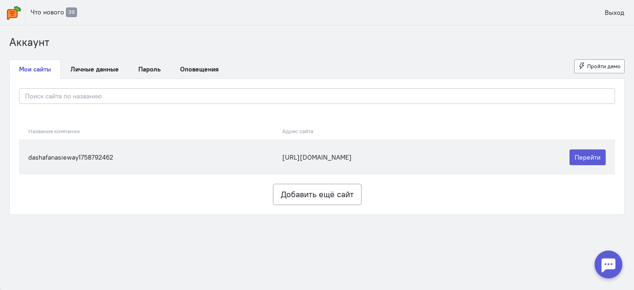
click at [227, 153] on td "dashafanasieway1758792462" at bounding box center [148, 157] width 259 height 35
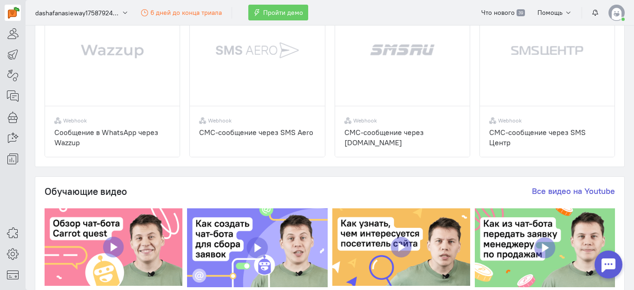
scroll to position [7, 0]
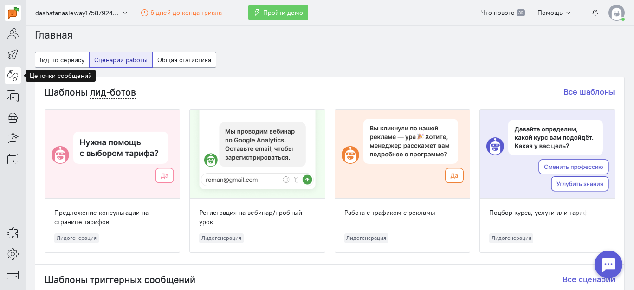
click at [12, 74] on icon at bounding box center [13, 75] width 12 height 11
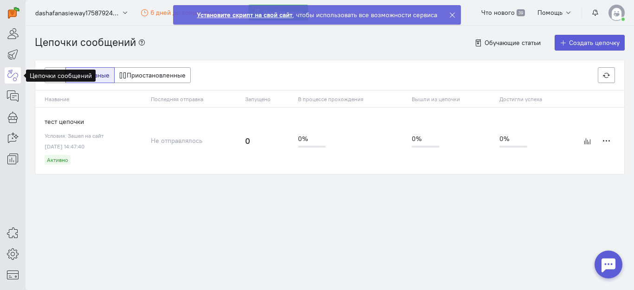
click at [620, 13] on img at bounding box center [616, 13] width 16 height 16
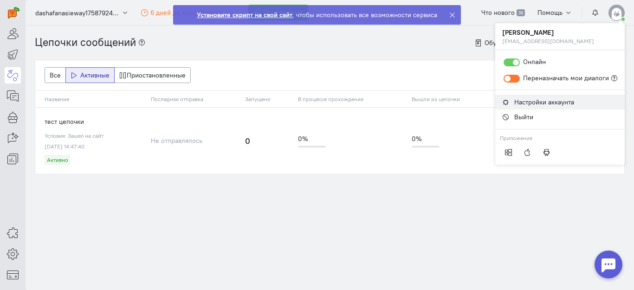
click at [543, 106] on link "Настройки аккаунта" at bounding box center [559, 102] width 129 height 15
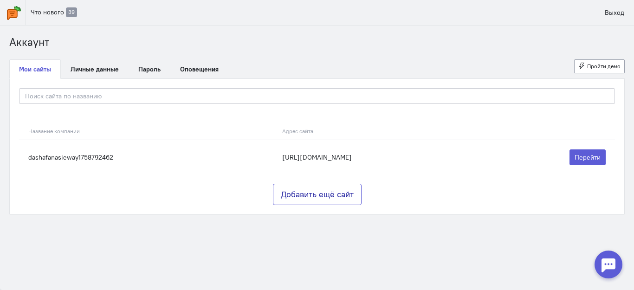
click at [330, 199] on button "Добавить ещё сайт" at bounding box center [317, 194] width 89 height 21
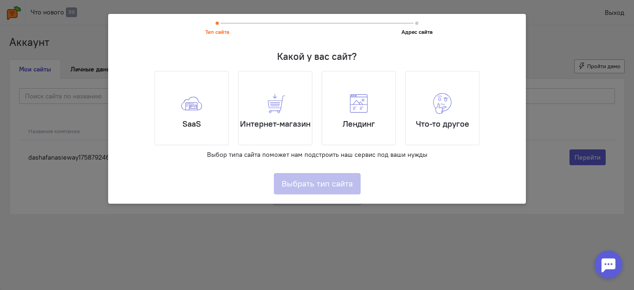
click at [377, 118] on div "Лендинг" at bounding box center [359, 108] width 74 height 74
click at [0, 0] on input "Лендинг" at bounding box center [0, 0] width 0 height 0
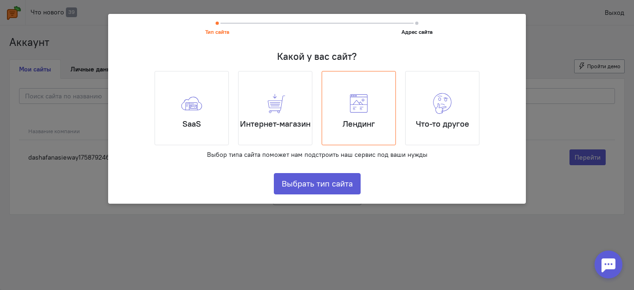
click at [436, 98] on img at bounding box center [442, 103] width 22 height 22
click at [0, 0] on input "Что-то другое" at bounding box center [0, 0] width 0 height 0
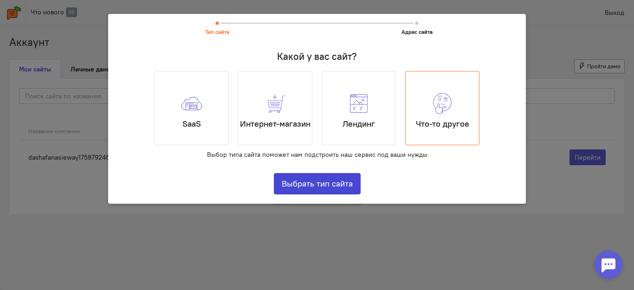
click at [334, 182] on button "Выбрать тип сайта" at bounding box center [317, 183] width 87 height 21
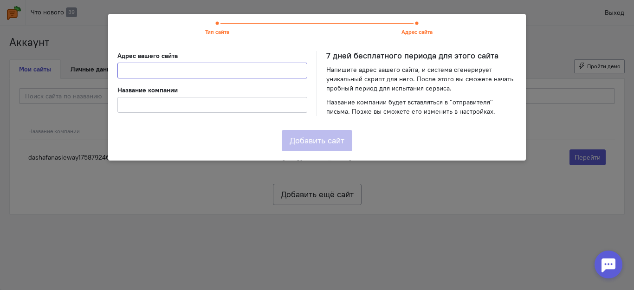
click at [252, 71] on input at bounding box center [212, 71] width 190 height 16
paste input "[URL][DOMAIN_NAME]"
type input "[URL][DOMAIN_NAME]"
click at [237, 102] on input at bounding box center [212, 105] width 190 height 16
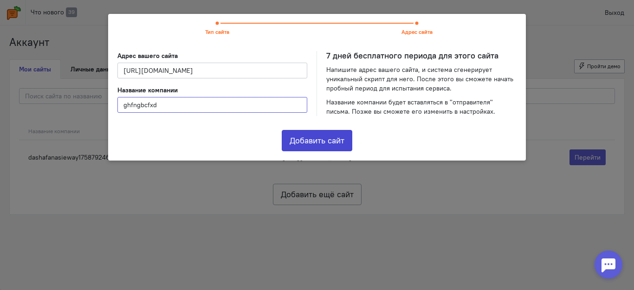
type input "ghfngbcfxd"
click at [306, 142] on button "Добавить сайт" at bounding box center [317, 140] width 71 height 21
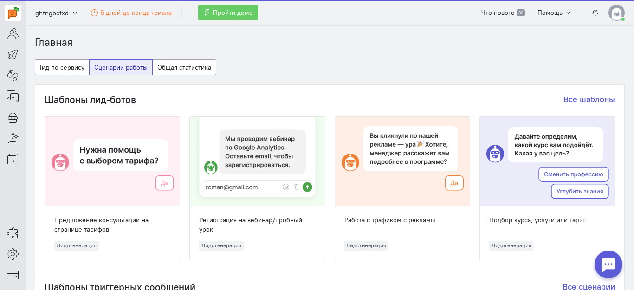
click at [616, 13] on img at bounding box center [616, 13] width 16 height 16
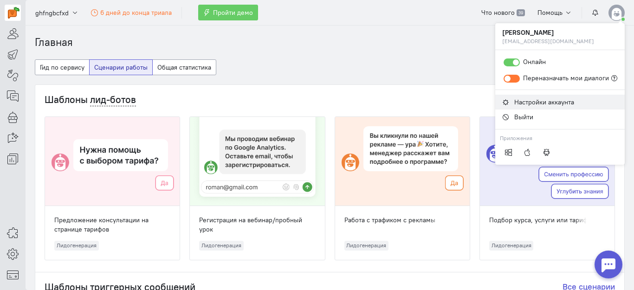
click at [556, 104] on span "Настройки аккаунта" at bounding box center [544, 102] width 60 height 8
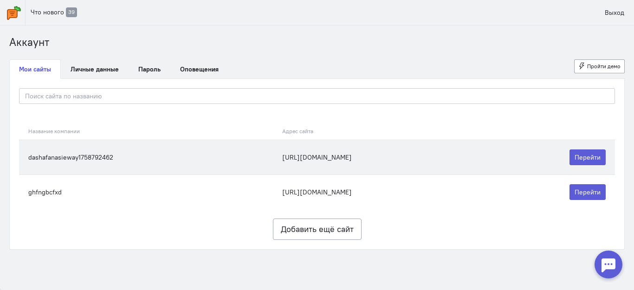
click at [484, 156] on td "[URL][DOMAIN_NAME]" at bounding box center [381, 157] width 207 height 35
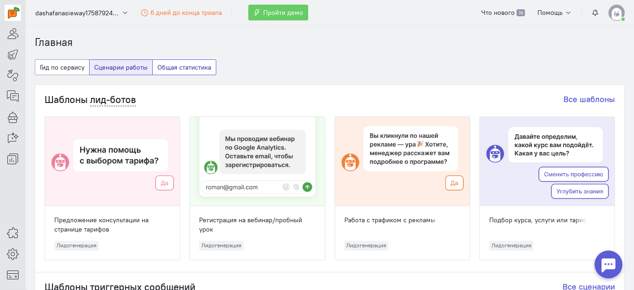
click at [164, 65] on button "Общая статистика" at bounding box center [184, 67] width 64 height 16
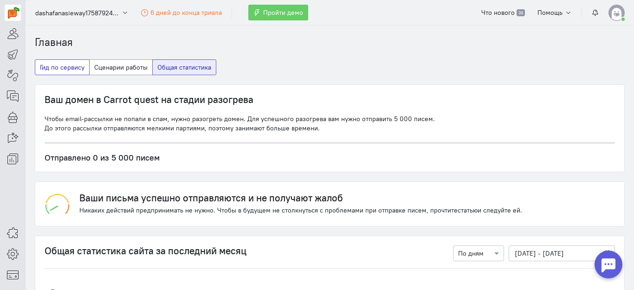
click at [69, 64] on button "Гид по сервису" at bounding box center [62, 67] width 55 height 16
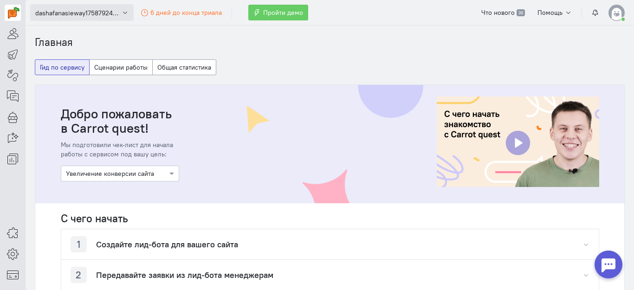
click at [120, 10] on button "dashafanasieway1758792462" at bounding box center [81, 12] width 103 height 17
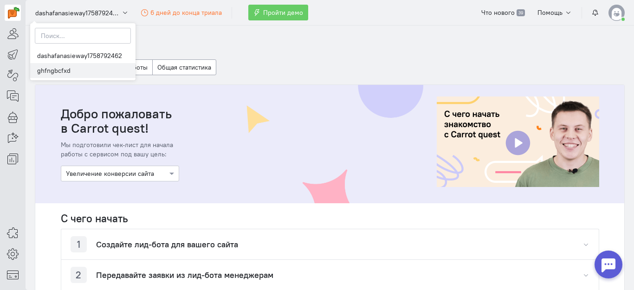
drag, startPoint x: 99, startPoint y: 54, endPoint x: 64, endPoint y: 71, distance: 39.0
click at [66, 75] on link "ghfngbcfxd" at bounding box center [82, 70] width 105 height 15
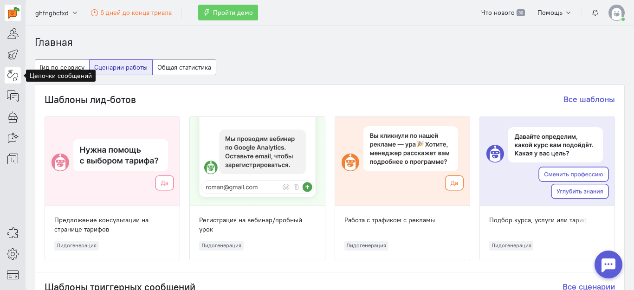
click at [14, 70] on icon at bounding box center [13, 75] width 12 height 11
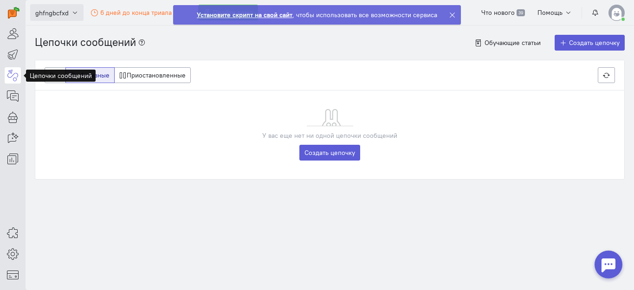
click at [60, 16] on span "ghfngbcfxd" at bounding box center [51, 12] width 33 height 9
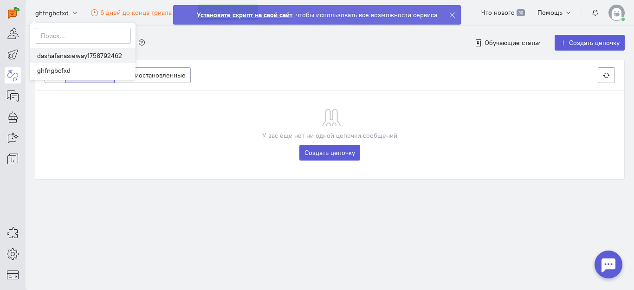
click at [78, 58] on link "dashafanasieway1758792462" at bounding box center [82, 55] width 105 height 15
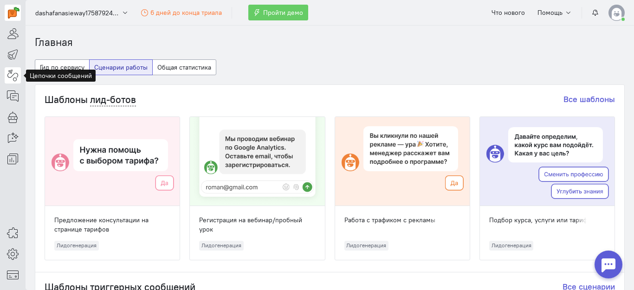
click at [11, 70] on icon at bounding box center [13, 75] width 12 height 11
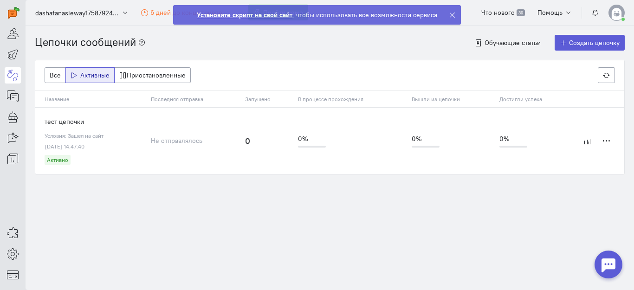
click at [259, 11] on strong "Установите скрипт на свой сайт" at bounding box center [245, 15] width 96 height 8
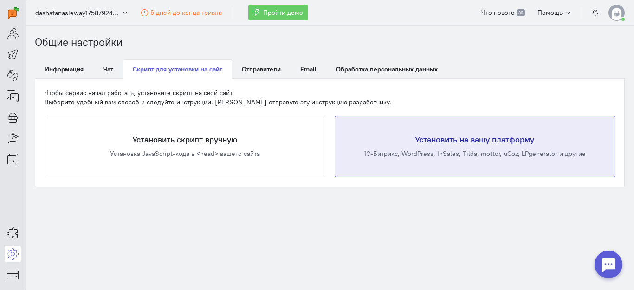
click at [406, 162] on div "Установить на вашу платформу 1С-Битрикс, WordPress, InSales, Tilda, mottor, uCo…" at bounding box center [475, 146] width 280 height 60
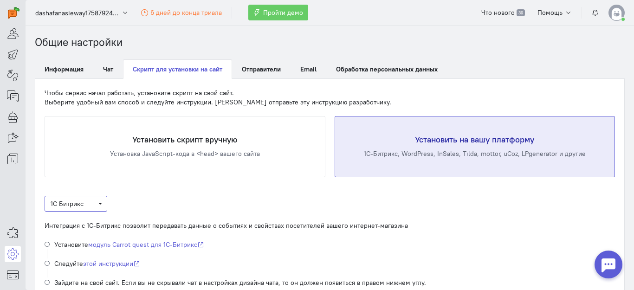
click at [96, 196] on span "1С Битрикс" at bounding box center [76, 204] width 63 height 16
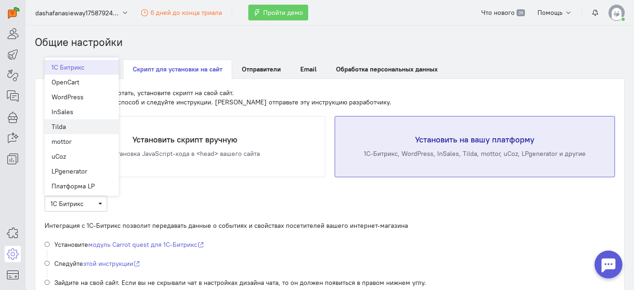
click at [86, 126] on div "Tilda" at bounding box center [82, 126] width 60 height 9
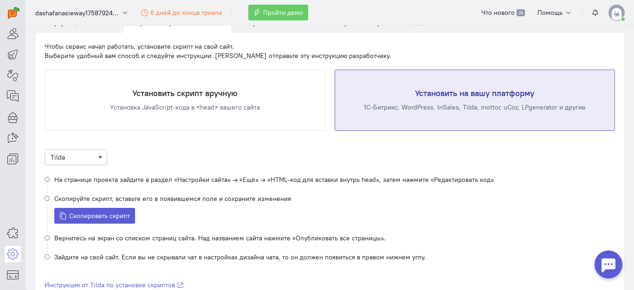
scroll to position [93, 0]
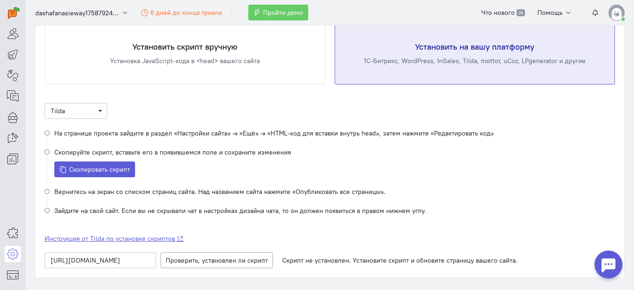
click at [162, 240] on span "Инструкция от Tilda по установке скриптов" at bounding box center [110, 238] width 130 height 8
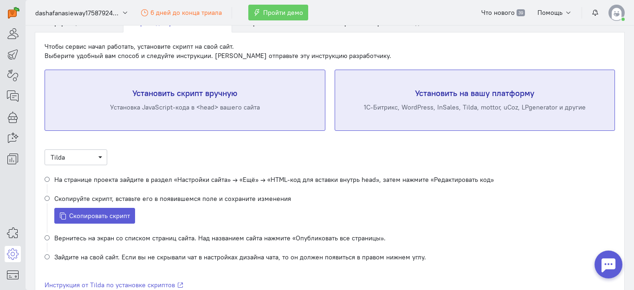
click at [277, 120] on div "Установить скрипт вручную Установка JavaScript-кода в <head> вашего сайта" at bounding box center [185, 100] width 280 height 60
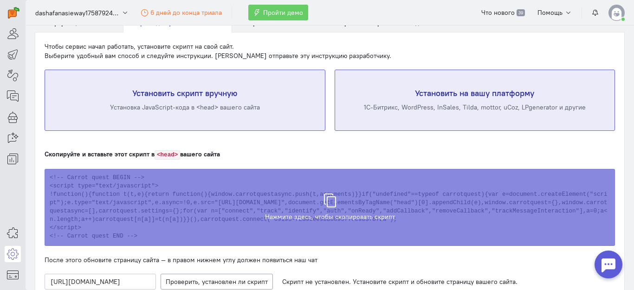
click at [437, 111] on div "1С-Битрикс, WordPress, InSales, Tilda, mottor, uCoz, LPgenerator и другие" at bounding box center [475, 107] width 243 height 9
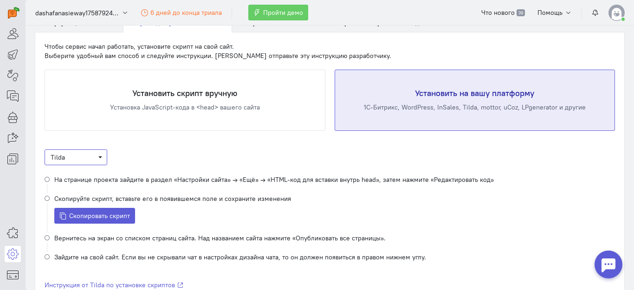
click at [93, 156] on span "Tilda" at bounding box center [76, 157] width 51 height 9
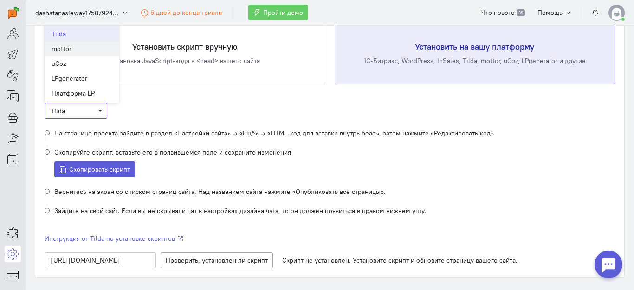
scroll to position [0, 0]
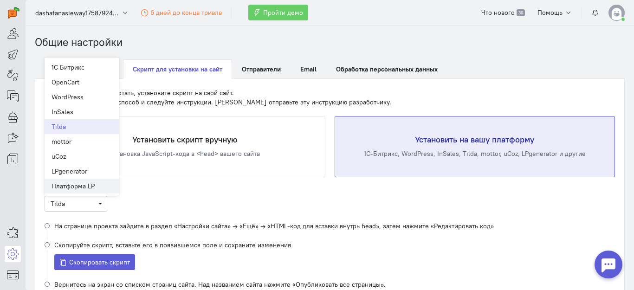
click at [101, 187] on div "Платформа LP" at bounding box center [82, 185] width 60 height 9
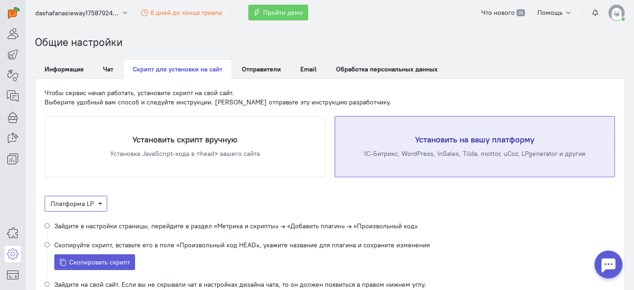
click at [103, 203] on span "Платформа LP" at bounding box center [76, 204] width 63 height 16
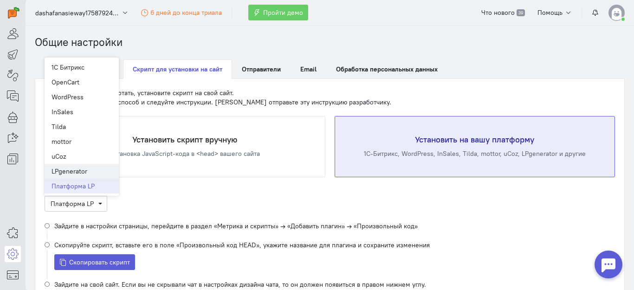
click at [89, 168] on div "LPgenerator" at bounding box center [82, 171] width 60 height 9
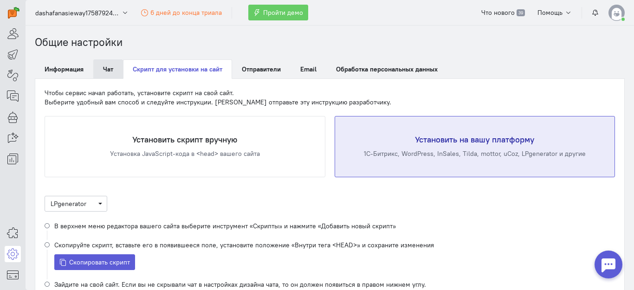
click at [114, 74] on link "Чат" at bounding box center [108, 68] width 30 height 19
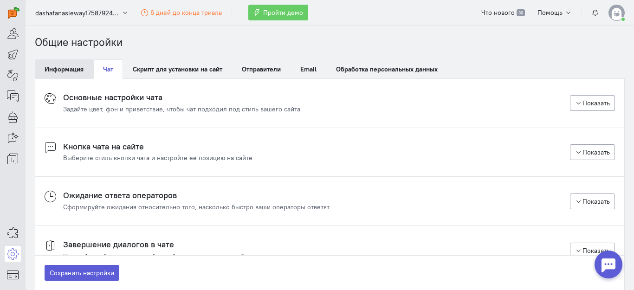
click at [59, 72] on link "Информация" at bounding box center [64, 68] width 58 height 19
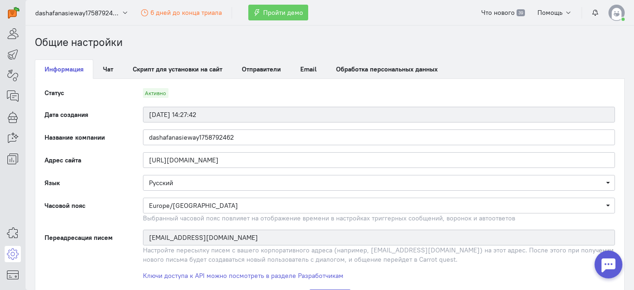
scroll to position [46, 0]
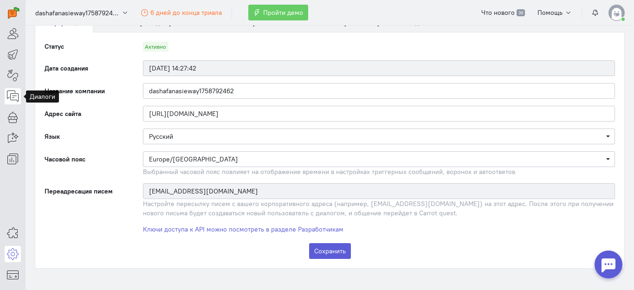
click at [14, 94] on icon at bounding box center [13, 95] width 12 height 11
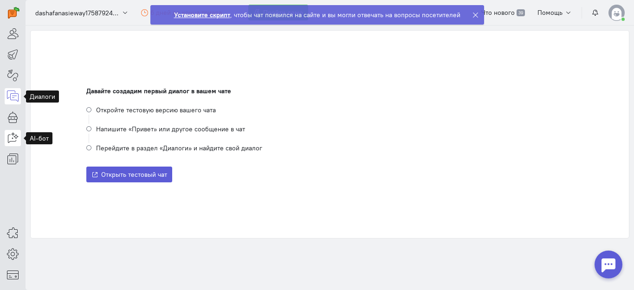
click at [16, 133] on icon at bounding box center [13, 137] width 12 height 11
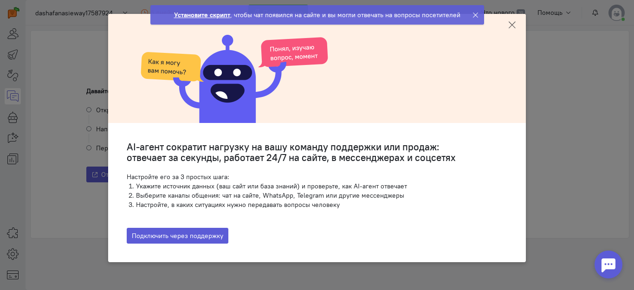
click at [511, 23] on icon at bounding box center [511, 24] width 9 height 9
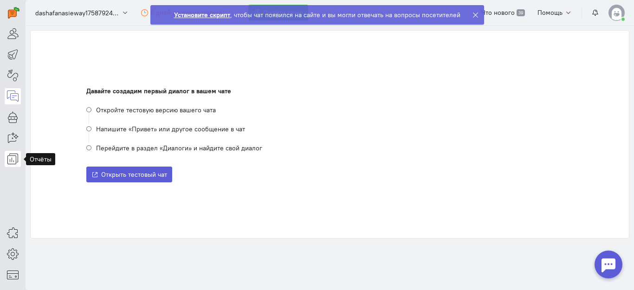
click at [15, 161] on icon at bounding box center [13, 158] width 12 height 11
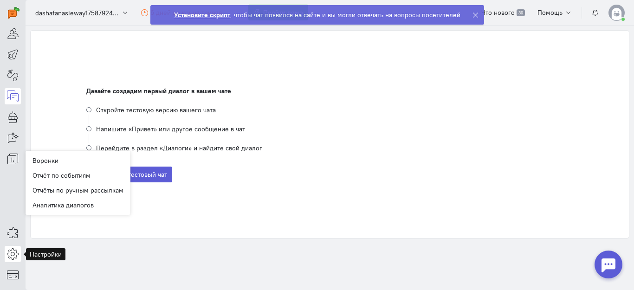
click at [7, 252] on icon at bounding box center [13, 253] width 12 height 11
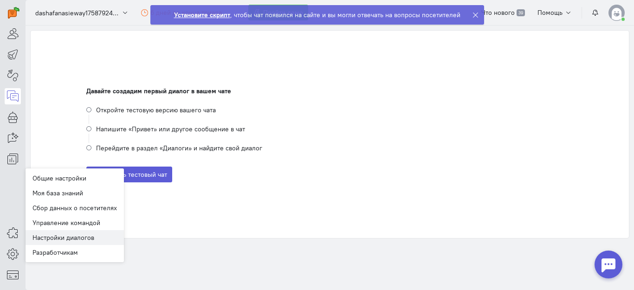
click at [55, 233] on link "Настройки диалогов New" at bounding box center [75, 237] width 98 height 15
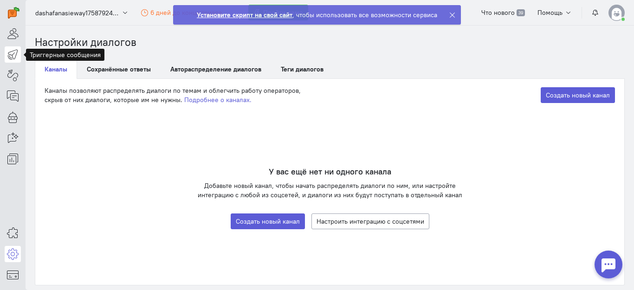
click at [12, 52] on icon at bounding box center [13, 54] width 12 height 11
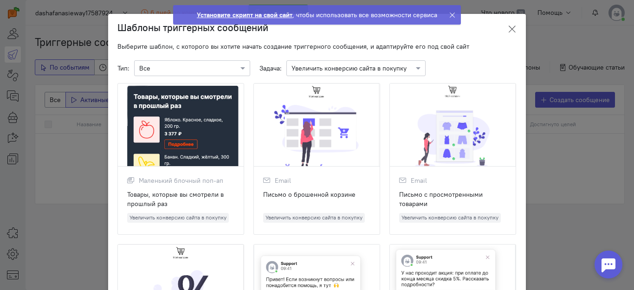
click at [507, 29] on icon at bounding box center [511, 29] width 9 height 9
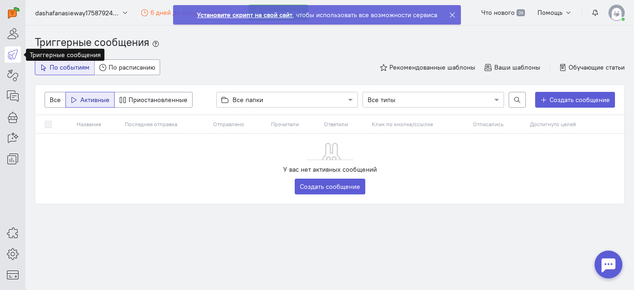
click at [453, 14] on icon at bounding box center [452, 15] width 7 height 7
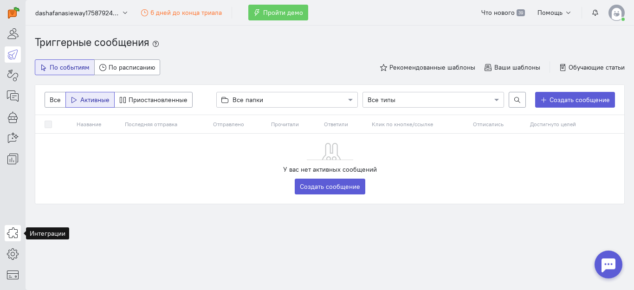
click at [20, 236] on link at bounding box center [13, 233] width 16 height 16
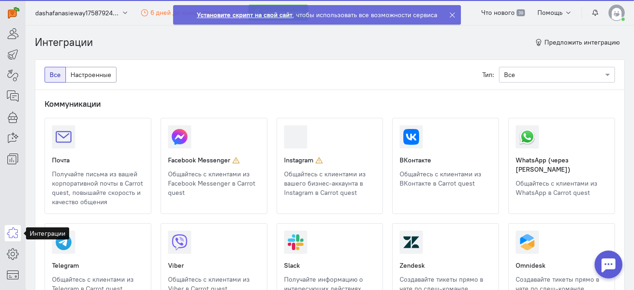
scroll to position [10, 0]
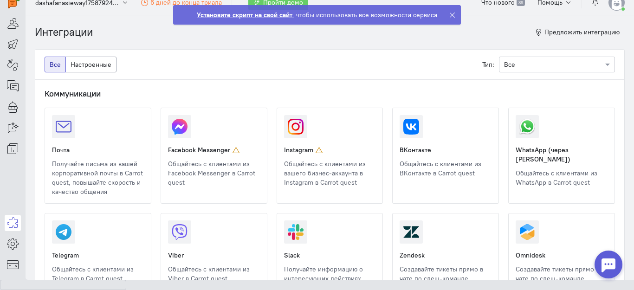
click at [516, 187] on link at bounding box center [516, 187] width 0 height 0
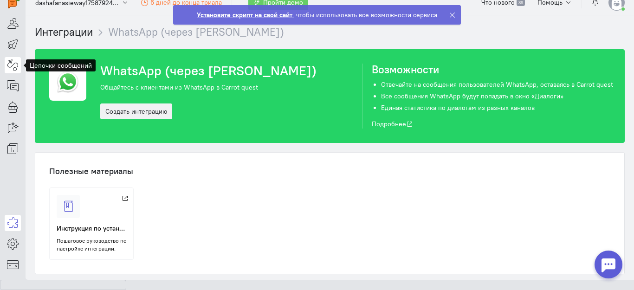
click at [5, 61] on link at bounding box center [13, 65] width 16 height 16
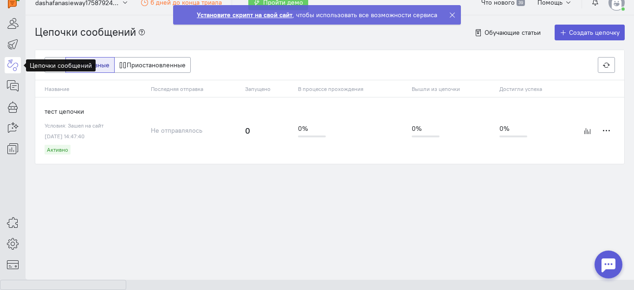
click at [248, 220] on section "Цепочки сообщений Обучающие статьи Создать цепочку Все Активные Приостановленны…" at bounding box center [330, 147] width 608 height 265
